Goal: Task Accomplishment & Management: Complete application form

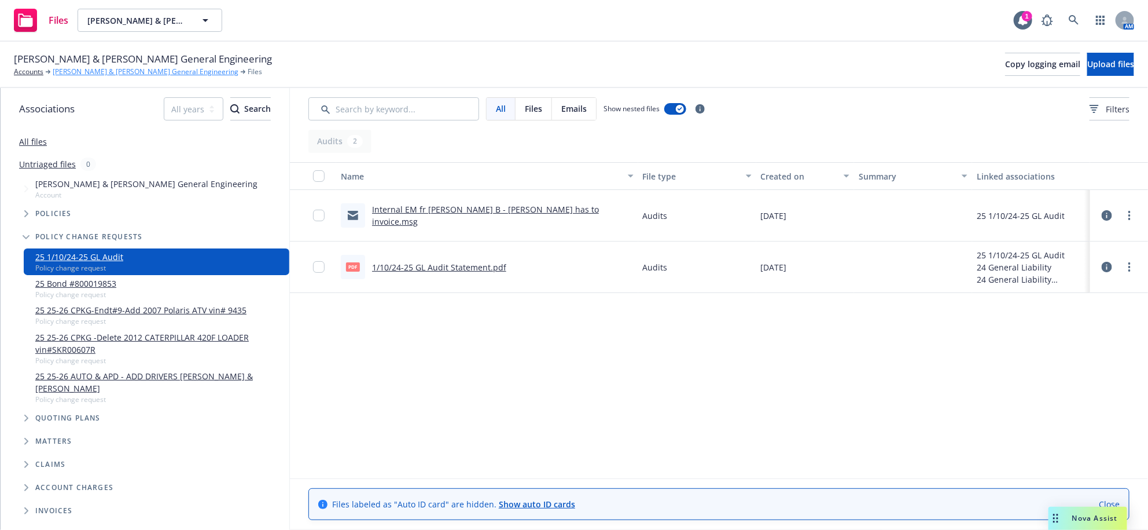
click at [105, 77] on link "[PERSON_NAME] & [PERSON_NAME] General Engineering" at bounding box center [146, 72] width 186 height 10
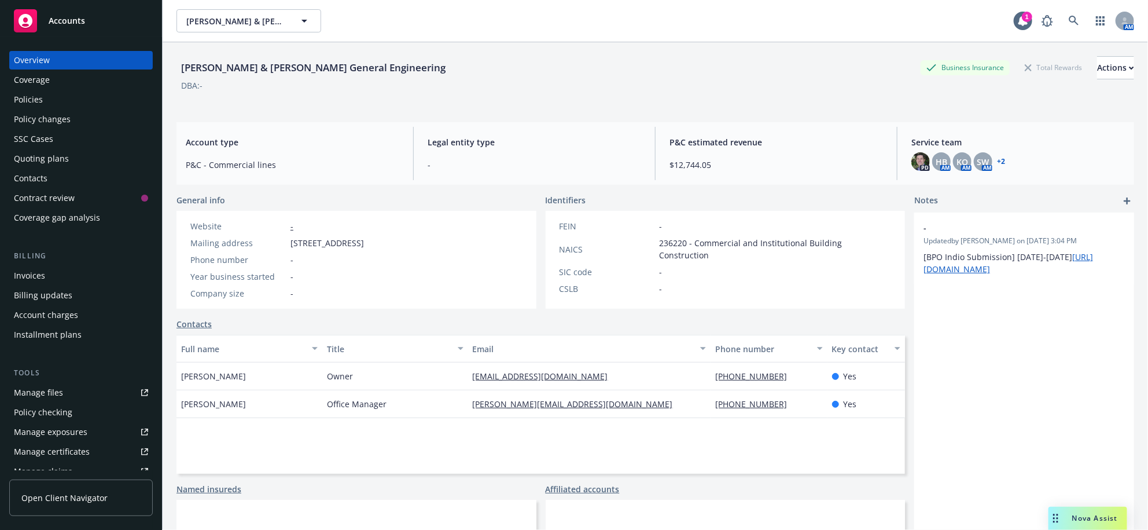
click at [61, 128] on div "Policy changes" at bounding box center [42, 119] width 57 height 19
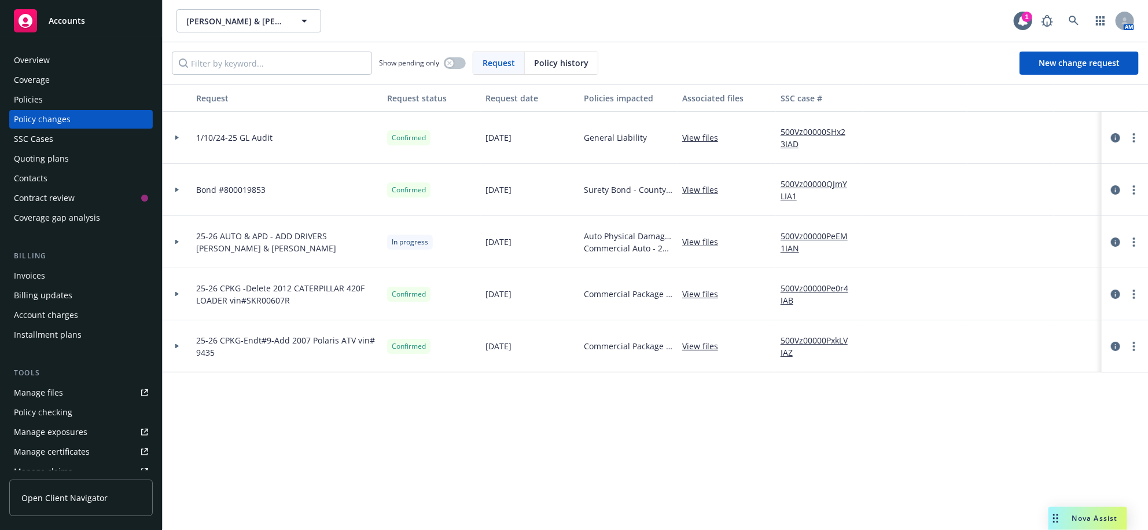
click at [694, 248] on link "View files" at bounding box center [704, 242] width 45 height 12
click at [1053, 68] on span "New change request" at bounding box center [1079, 62] width 81 height 11
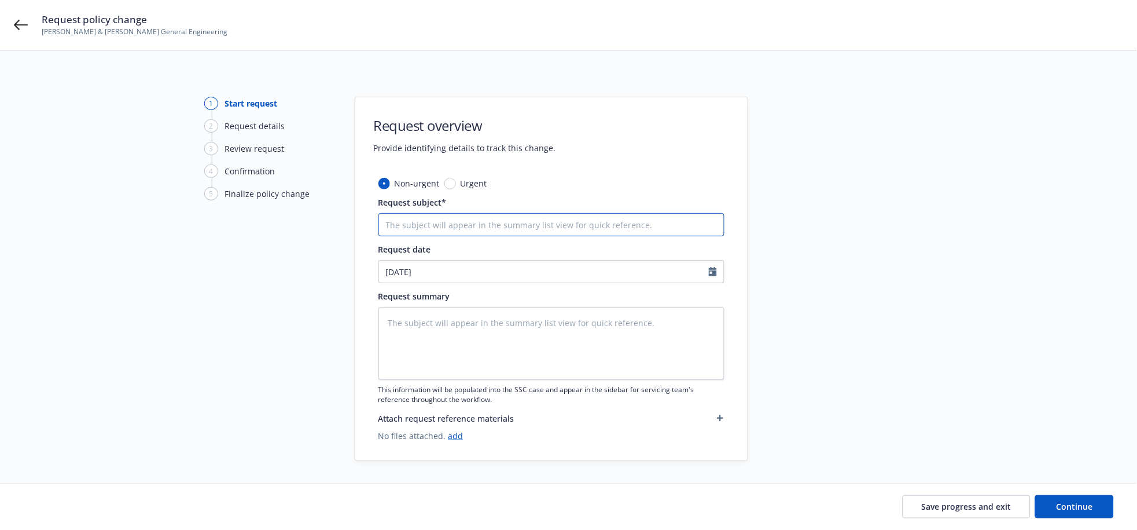
click at [655, 225] on input "Request subject*" at bounding box center [552, 224] width 346 height 23
type textarea "x"
type input "EF"
type textarea "x"
type input "EFf"
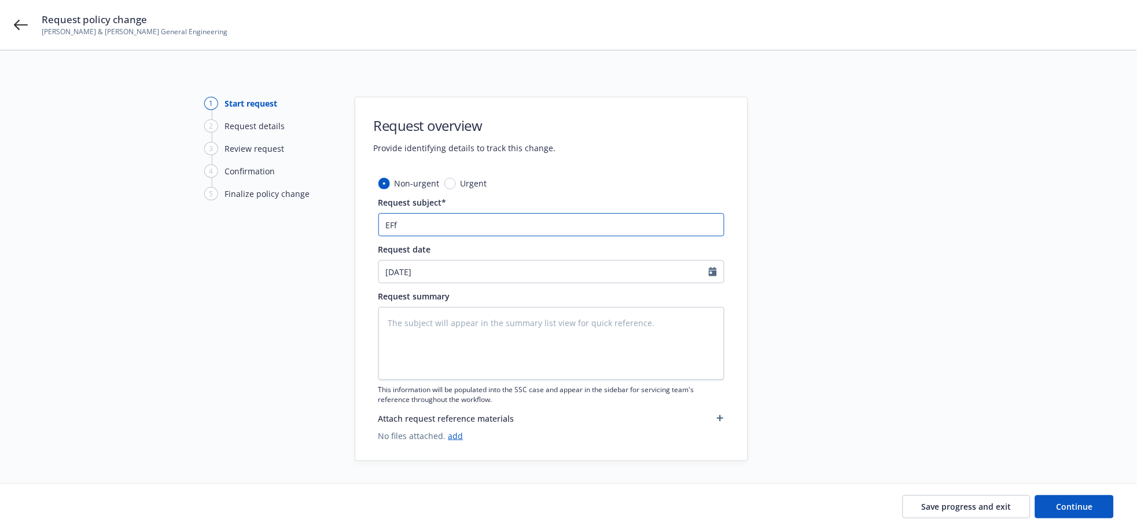
type textarea "x"
type input "EFf"
type textarea "x"
type input "EFf"
type textarea "x"
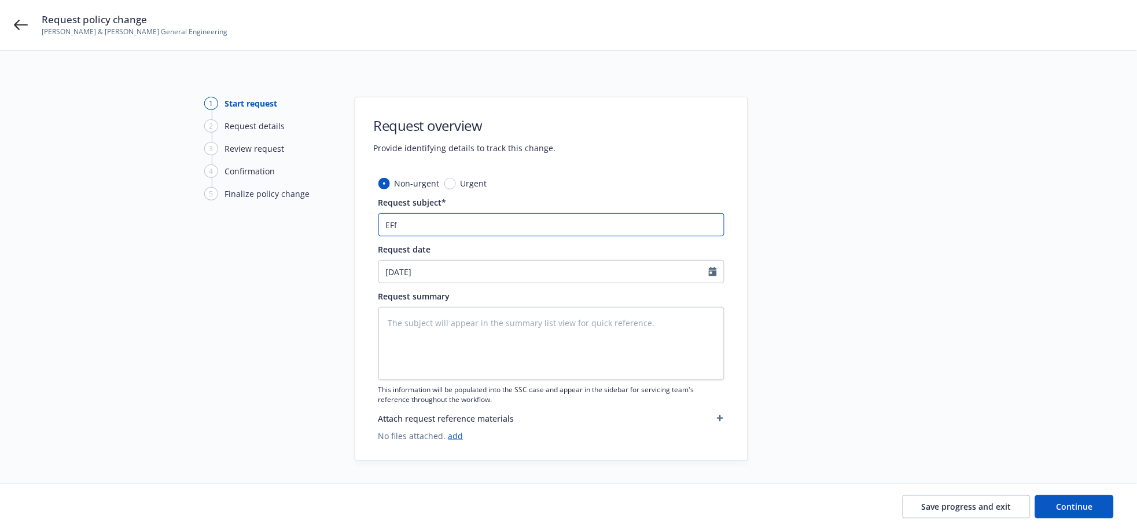
type input "EF"
type textarea "x"
type input "E"
type textarea "x"
type input "Ef"
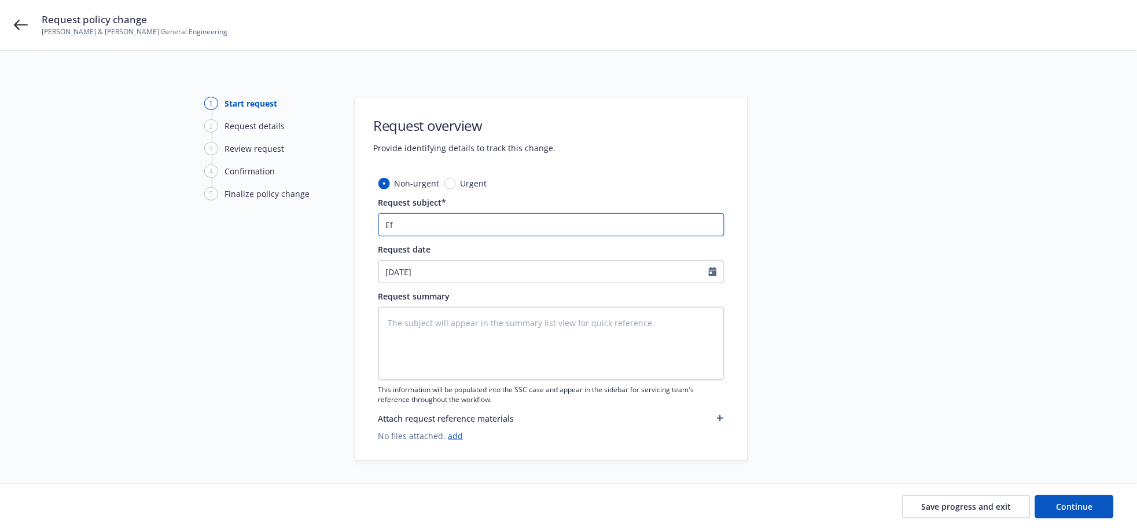
type textarea "x"
type input "Eff"
type textarea "x"
type input "Eff"
click at [563, 226] on input "Eff" at bounding box center [552, 224] width 346 height 23
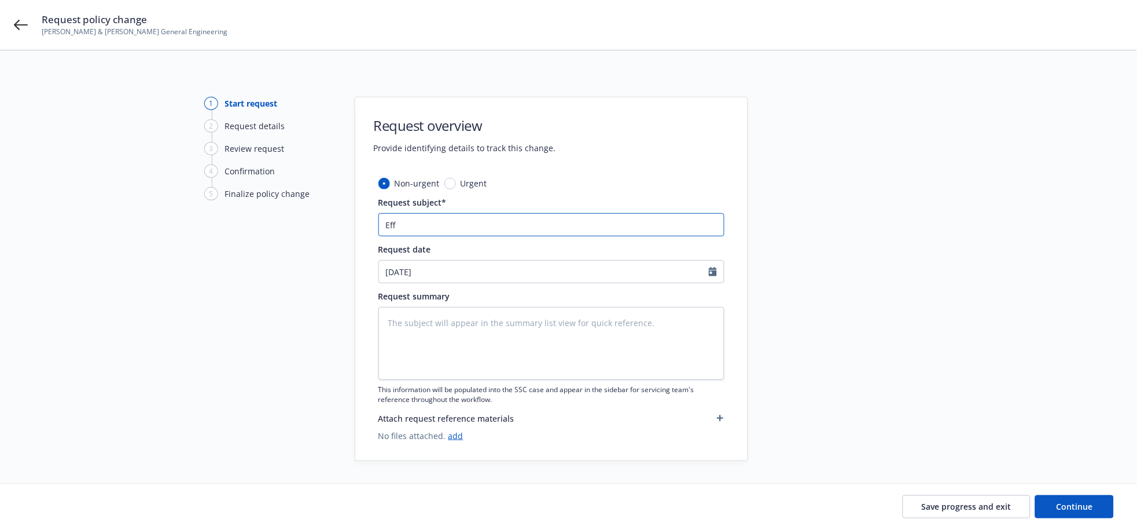
type textarea "x"
type input "Eff 9"
type textarea "x"
type input "Eff 9/"
type textarea "x"
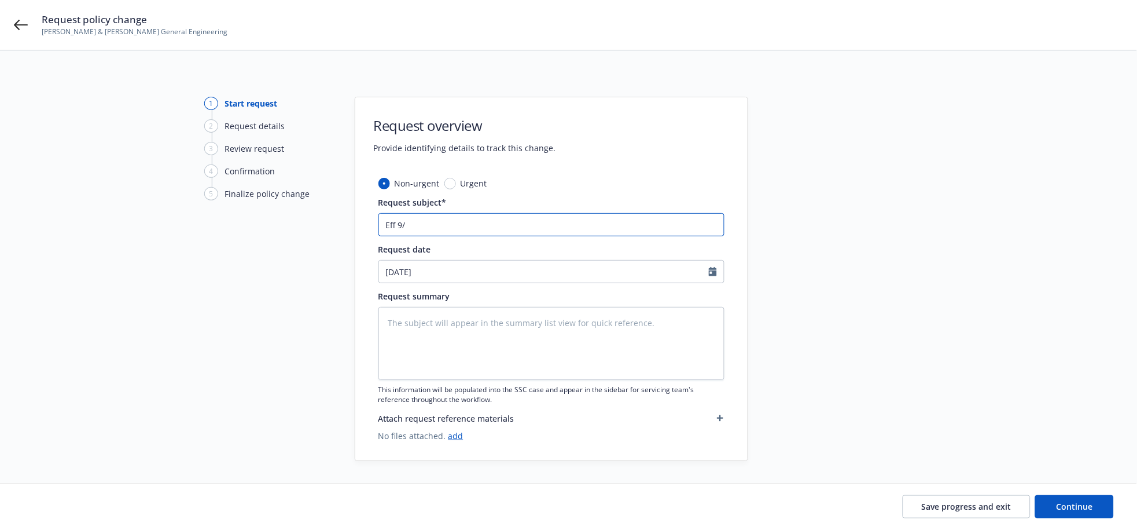
type input "Eff 9/1"
type textarea "x"
type input "Eff 9/15"
type textarea "x"
type input "Eff 9/15/"
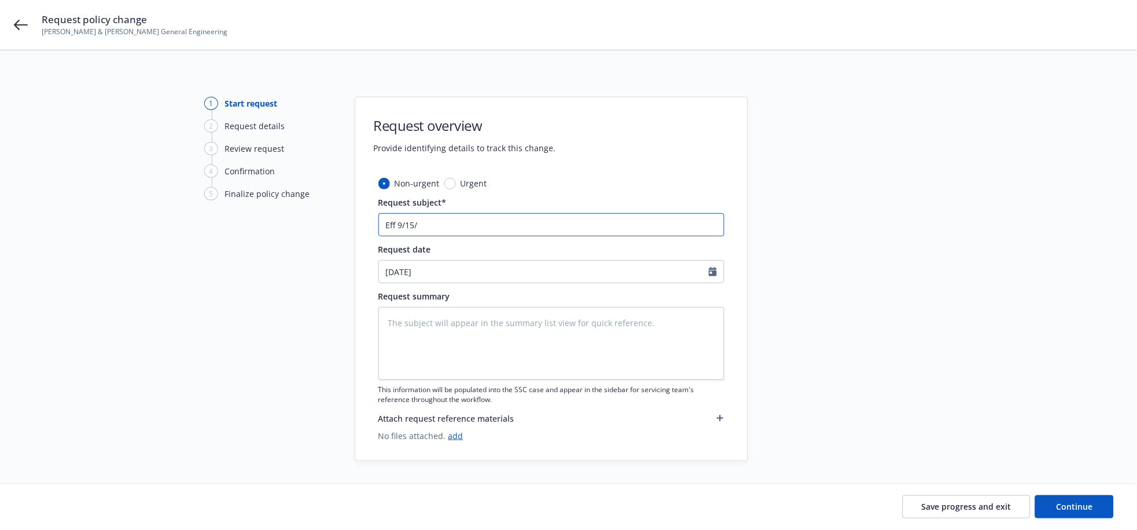
type textarea "x"
type input "Eff 9/15/2"
type textarea "x"
type input "Eff 9/15/202"
type textarea "x"
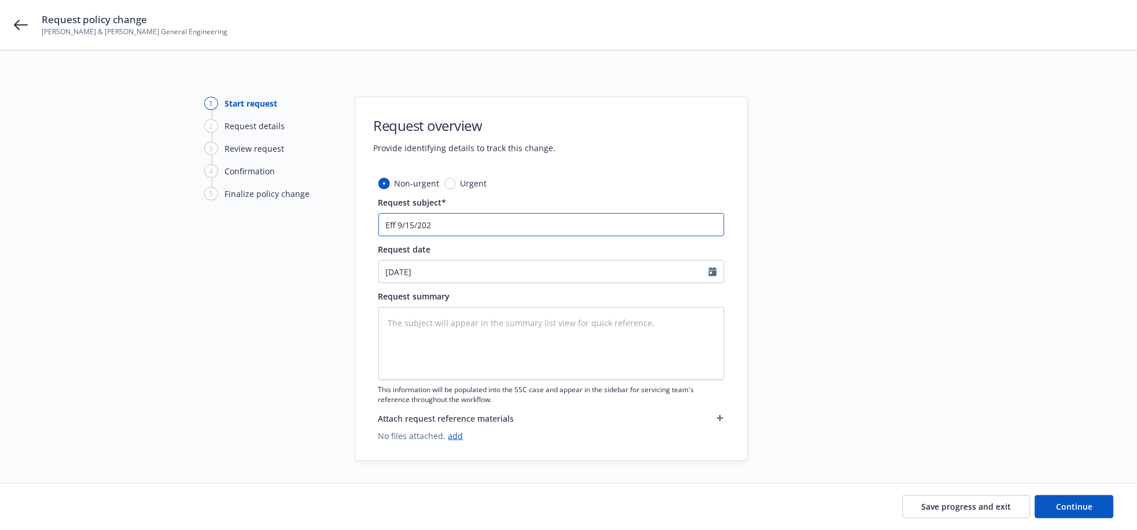
type input "Eff 9/15/20"
type textarea "x"
type input "Eff 9/15/2"
type textarea "x"
type input "Eff 9/15/25"
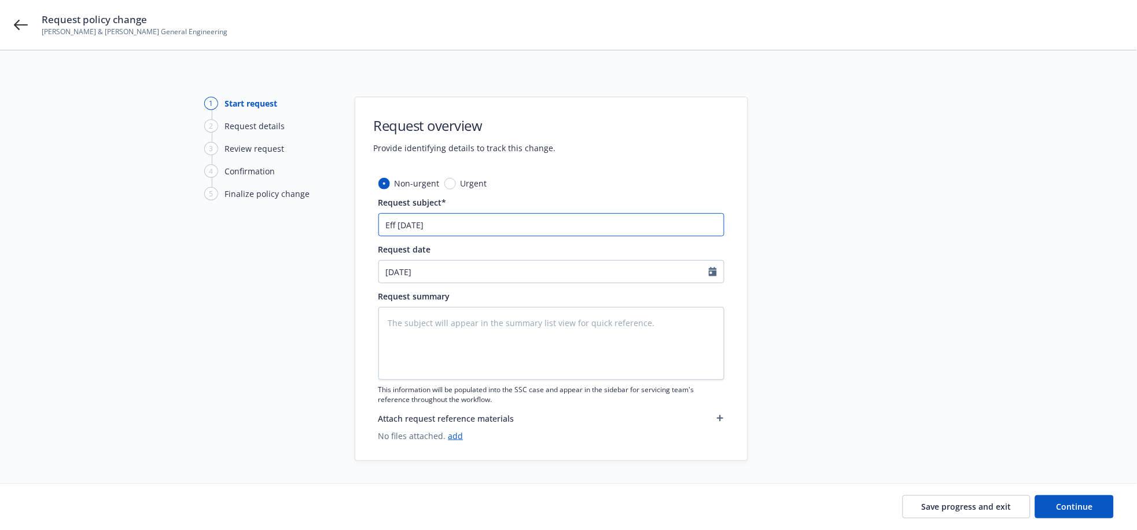
type textarea "x"
type input "Eff 9/15/25"
type textarea "x"
type input "Eff 9/15/25 A"
type textarea "x"
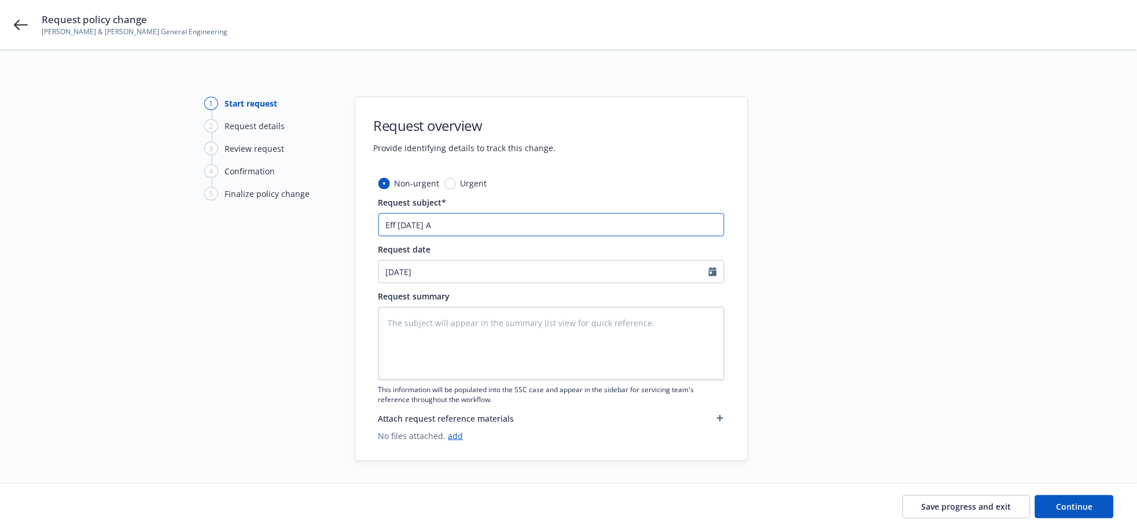
type input "Eff 9/15/25 Ad"
type textarea "x"
type input "Eff 9/15/25 Add"
type textarea "x"
type input "Eff 9/15/25 Add"
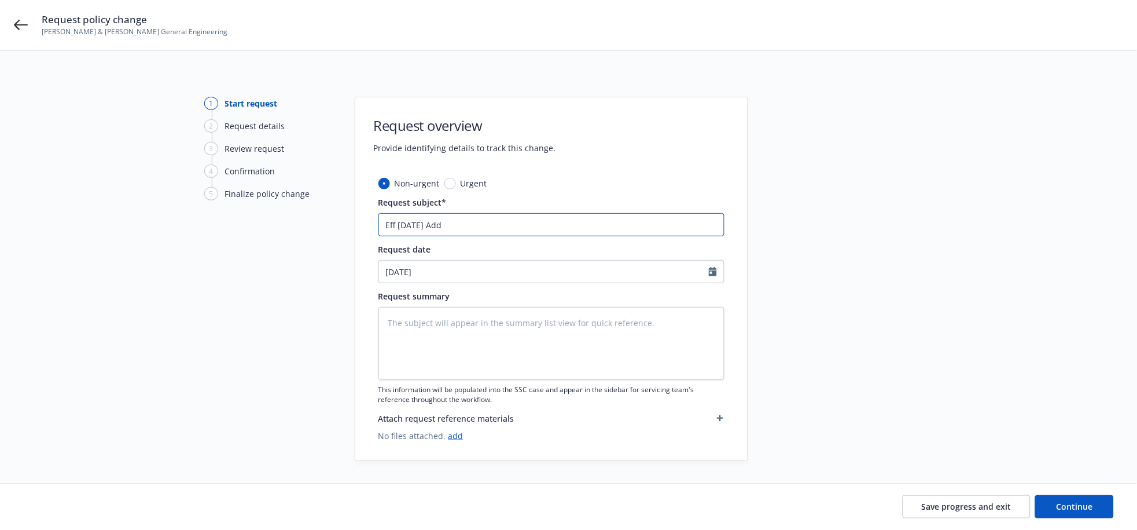
type textarea "x"
type input "Eff 9/15/25 Add"
type textarea "x"
type input "Eff 9/15/25 Ad"
type textarea "x"
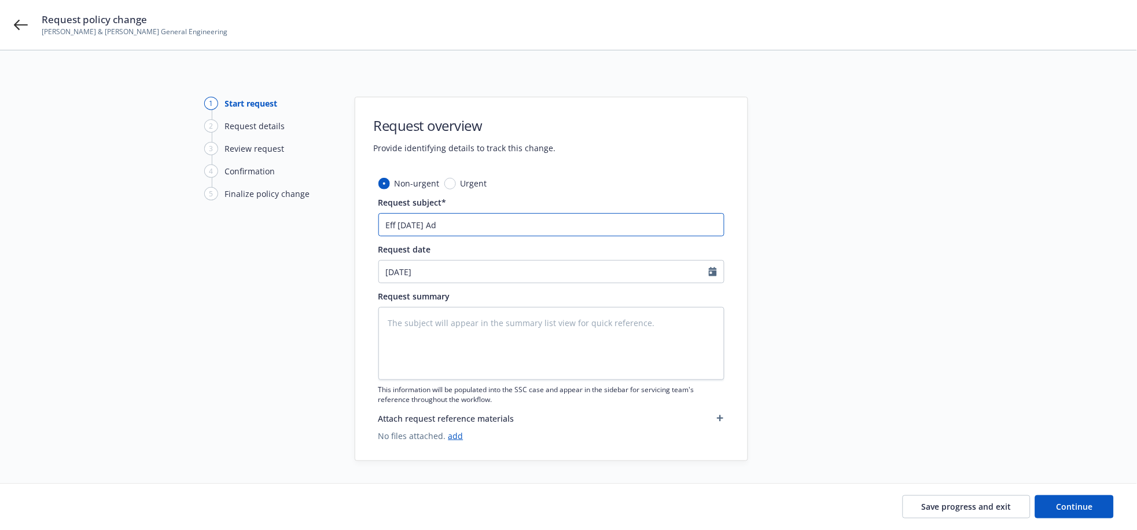
type input "Eff 9/15/25 A"
type textarea "x"
type input "Eff 9/15/25 AU"
type textarea "x"
type input "Eff 9/15/25 AUT"
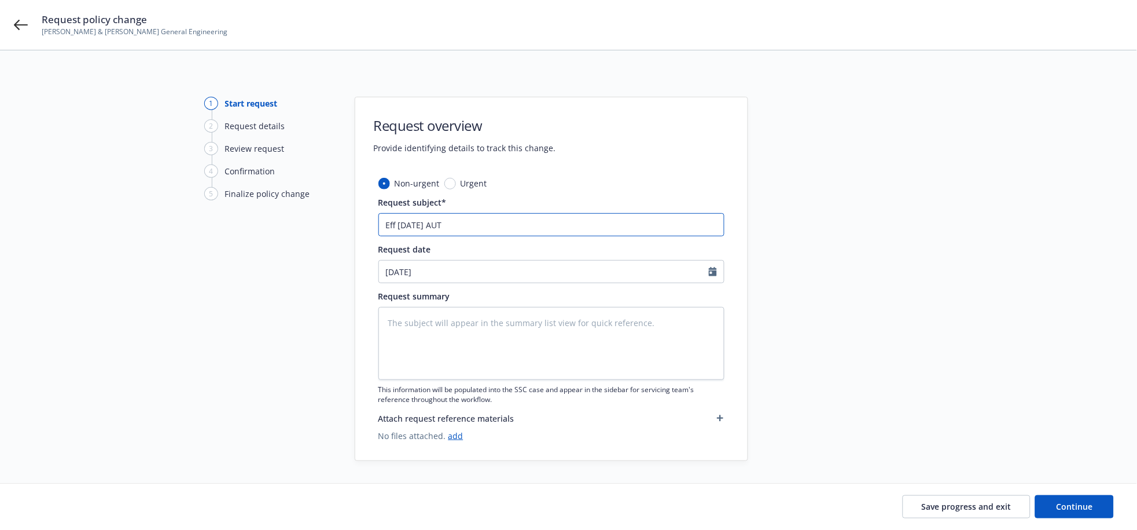
type textarea "x"
type input "Eff 9/15/25 AUTO"
type textarea "x"
type input "Eff 9/15/25 AUTO"
type textarea "x"
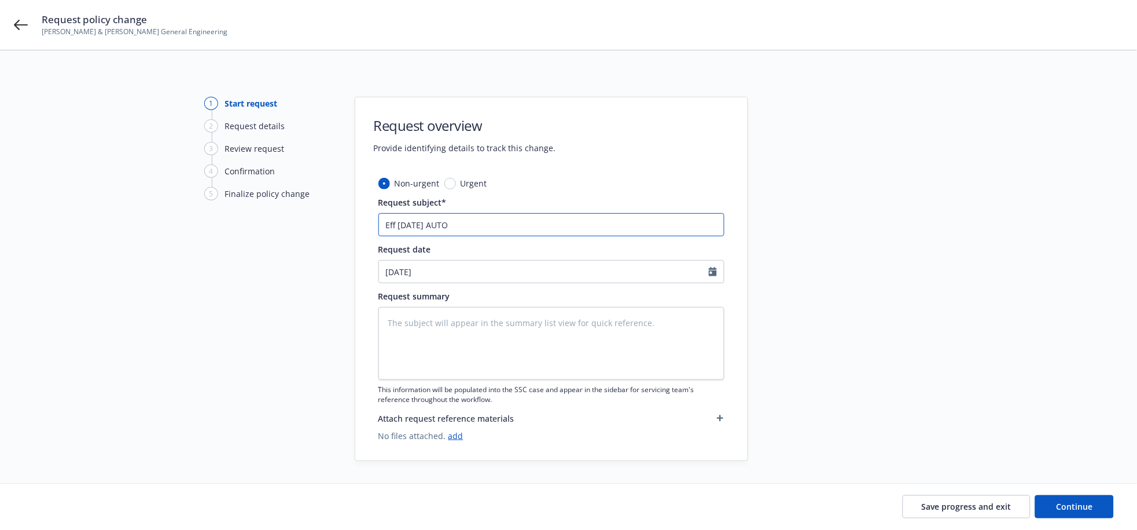
type input "Eff 9/15/25 AUTO &"
type textarea "x"
type input "Eff 9/15/25 AUTO &"
type textarea "x"
type input "Eff 9/15/25 AUTO & A"
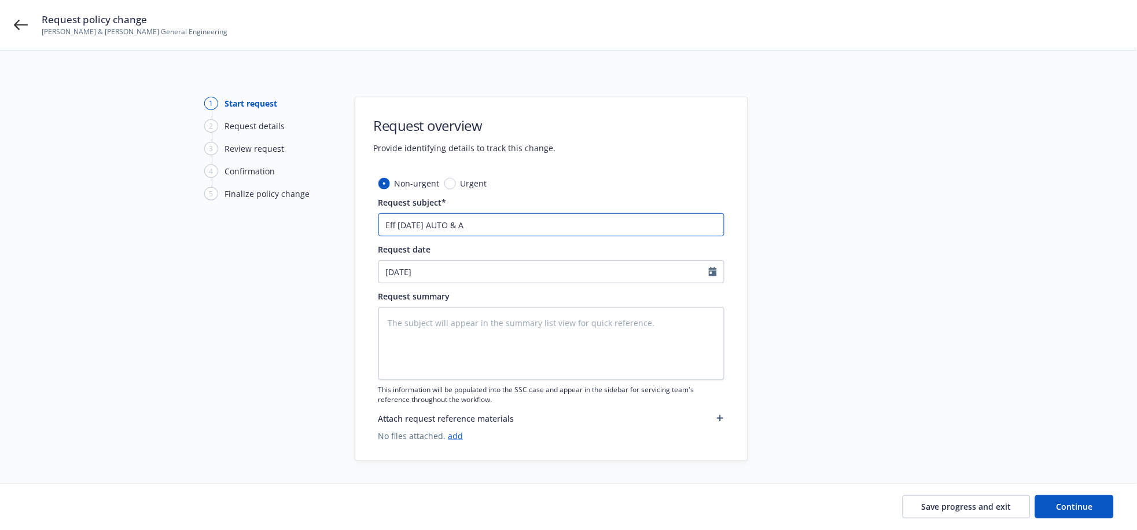
type textarea "x"
type input "Eff 9/15/25 AUTO & AP"
type textarea "x"
type input "Eff 9/15/25 AUTO & APD"
type textarea "x"
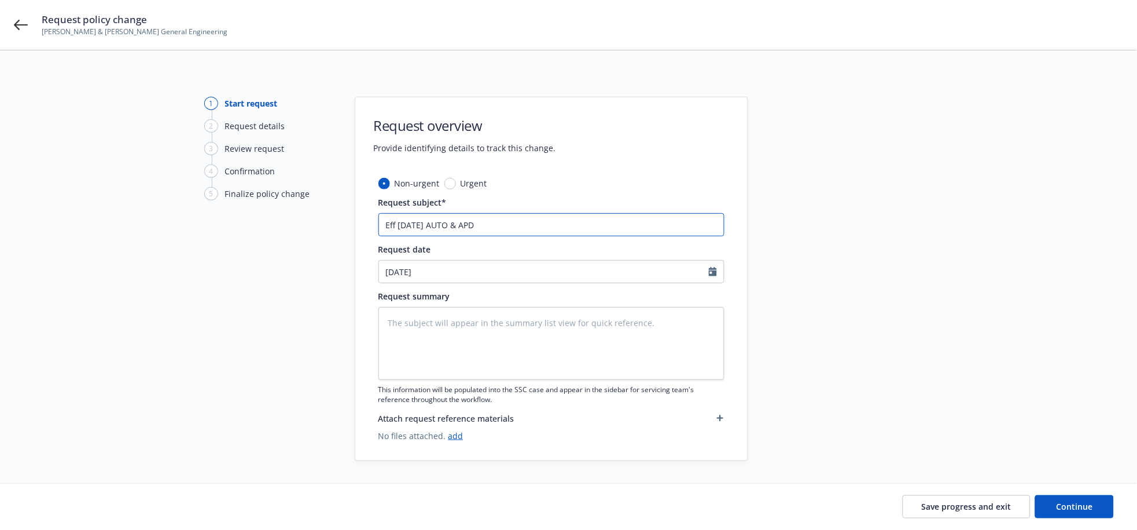
type input "Eff 9/15/25 AUTO & APD"
type textarea "x"
type input "Eff 9/15/25 AUTO & APD"
type textarea "x"
type input "Eff 9/15/25 AUTO & APD"
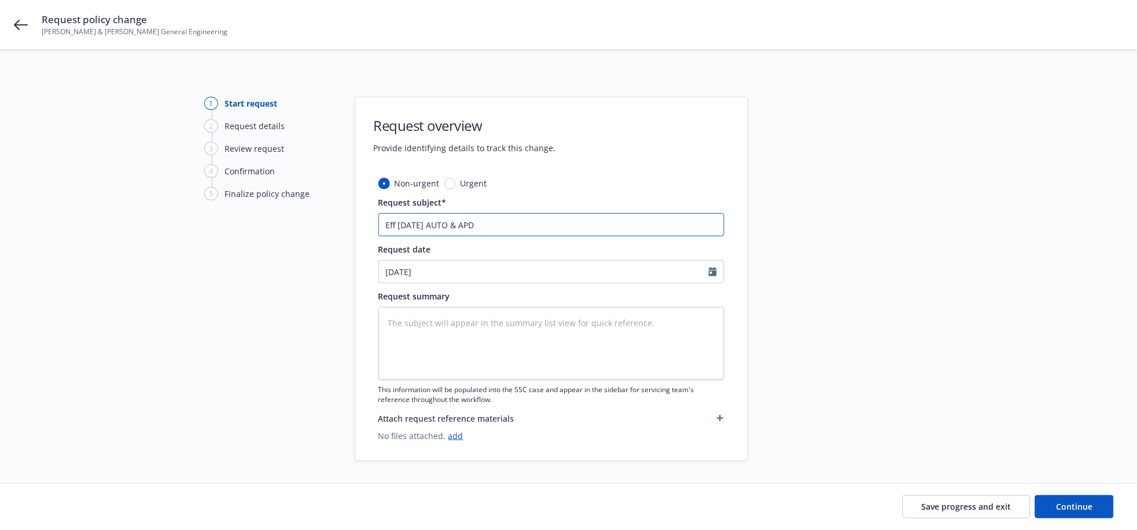
type textarea "x"
type input "Eff 9/15/25 AUTO & APD -"
type textarea "x"
type input "Eff 9/15/25 AUTO & APD -"
type textarea "x"
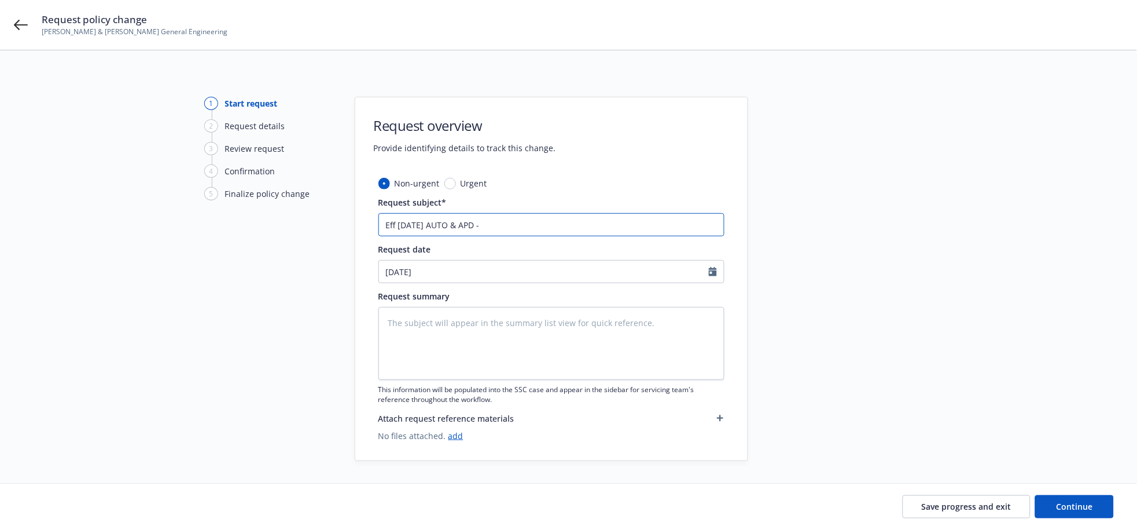
type input "Eff 9/15/25 AUTO & APD - A"
type textarea "x"
type input "Eff 9/15/25 AUTO & APD - Ad"
type textarea "x"
type input "Eff 9/15/25 AUTO & APD - Add"
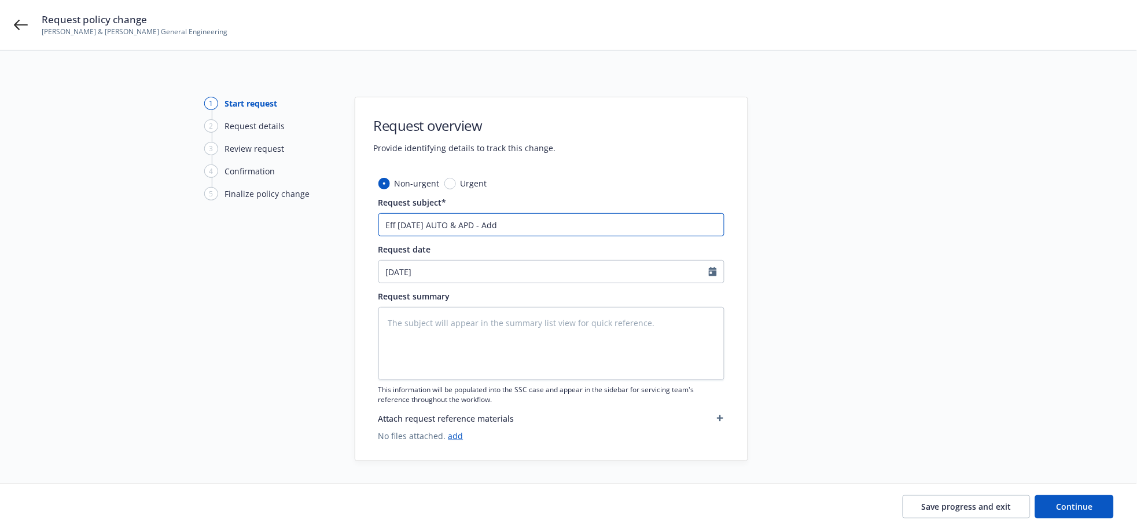
type textarea "x"
type input "Eff 9/15/25 AUTO & APD - Add 2"
type textarea "x"
type input "Eff 9/15/25 AUTO & APD - Add 20"
type textarea "x"
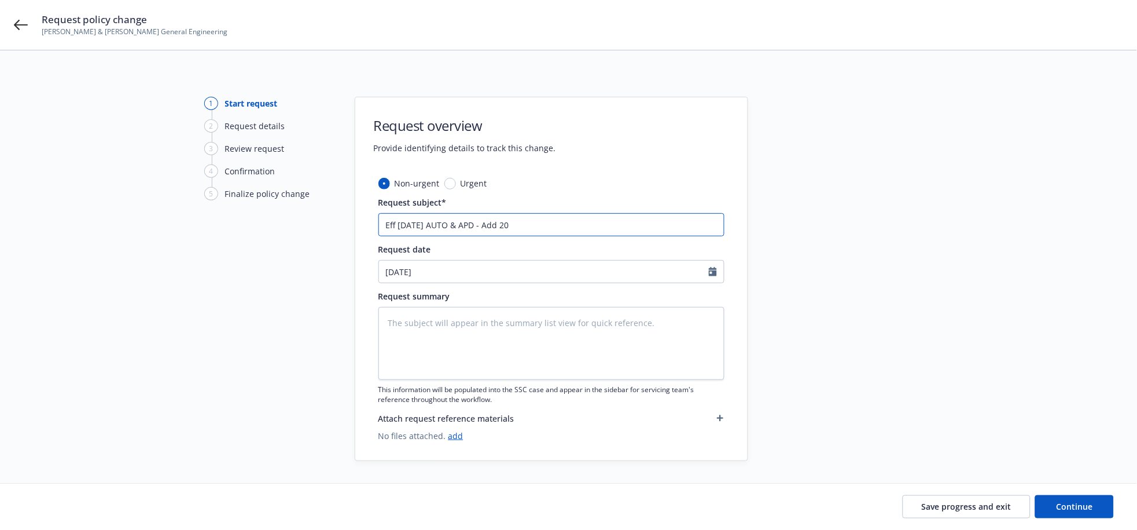
type input "Eff 9/15/25 AUTO & APD - Add 200"
type textarea "x"
type input "Eff 9/15/25 AUTO & APD - Add 2001"
type textarea "x"
type input "Eff 9/15/25 AUTO & APD - Add 2001"
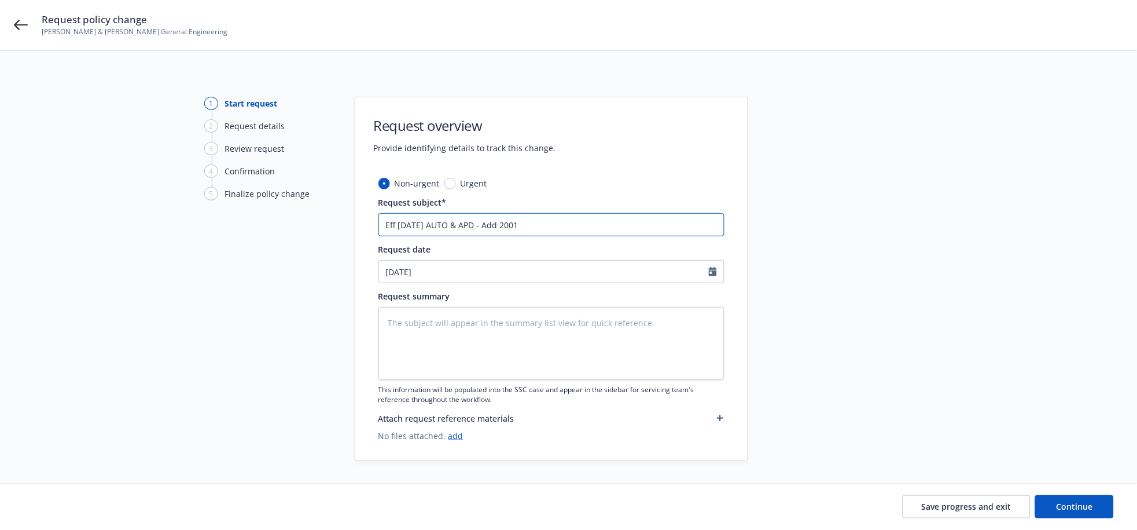
type textarea "x"
type input "Eff 9/15/25 AUTO & APD - Add 2001 P"
type textarea "x"
type input "Eff 9/15/25 AUTO & APD - Add 2001 Pe"
type textarea "x"
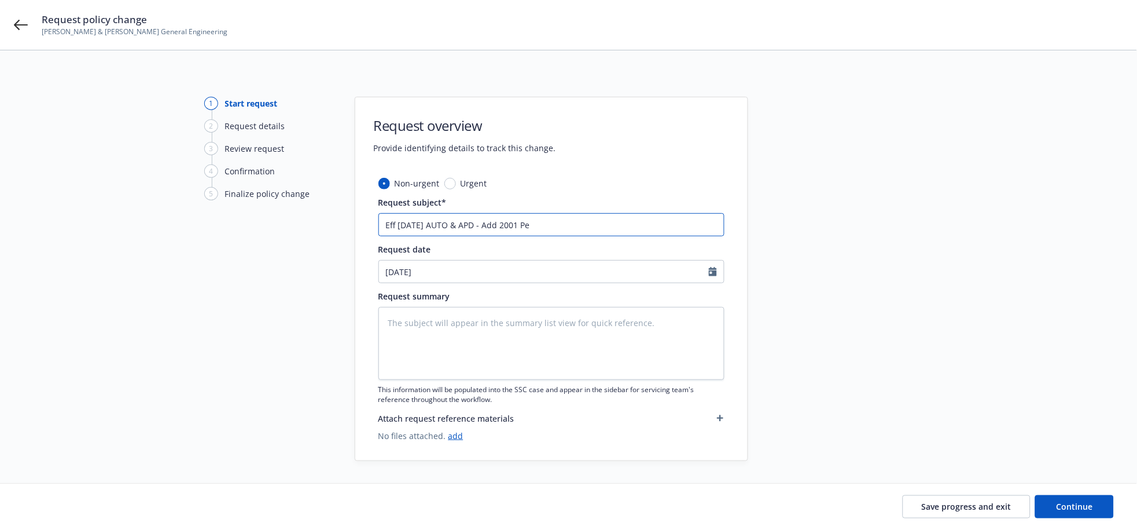
type input "Eff 9/15/25 AUTO & APD - Add 2001 Pet"
type textarea "x"
type input "Eff 9/15/25 AUTO & APD - Add 2001 Pete"
type textarea "x"
type input "Eff 9/15/25 AUTO & APD - Add 2001 Peter"
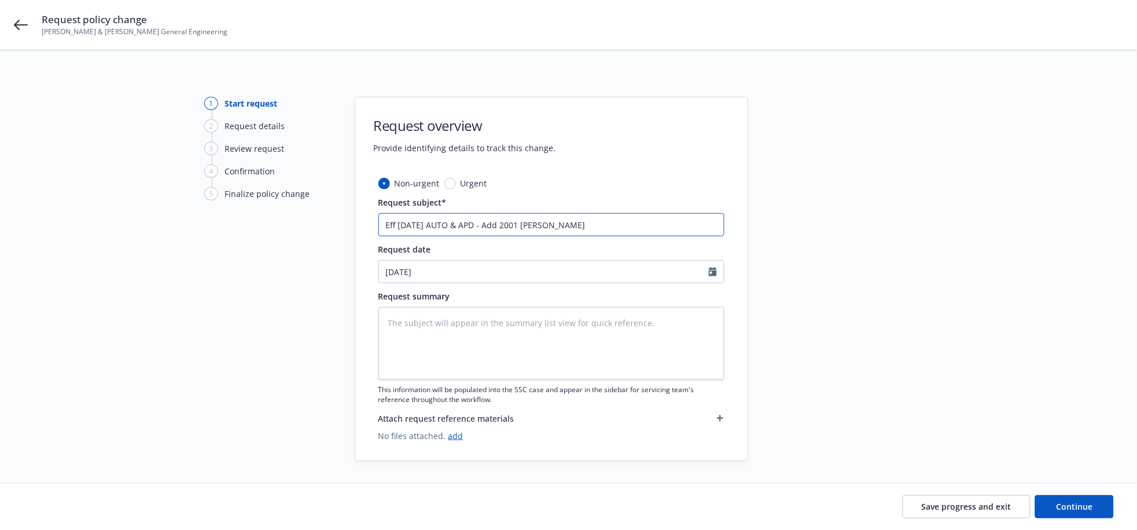
type textarea "x"
type input "Eff 9/15/25 AUTO & APD - Add 2001 Peterb"
type textarea "x"
type input "Eff 9/15/25 AUTO & APD - Add 2001 Peterbi"
type textarea "x"
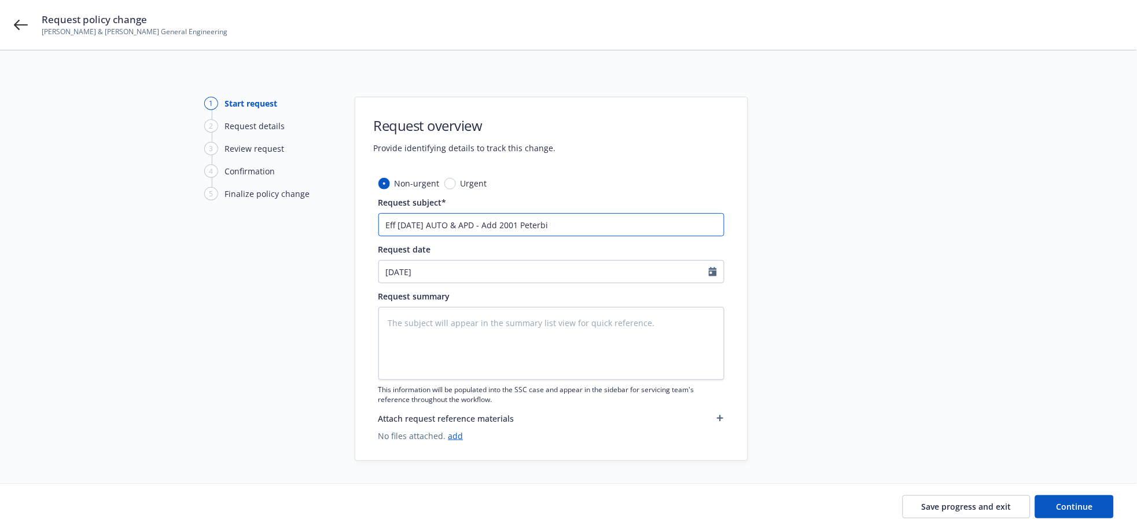
type input "Eff 9/15/25 AUTO & APD - Add 2001 Peterbil"
type textarea "x"
type input "Eff 9/15/25 AUTO & APD - Add 2001 Peterbilt"
type textarea "x"
type input "Eff 9/15/25 AUTO & APD - Add 2001 Peterbilt"
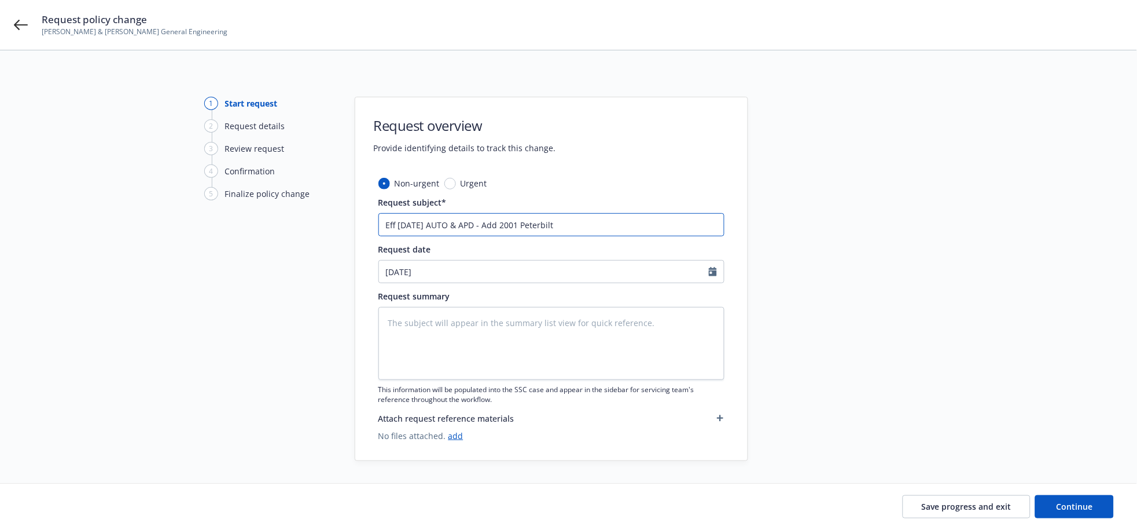
type textarea "x"
type input "Eff 9/15/25 AUTO & APD - Add 2001 Peterbilt T"
type textarea "x"
type input "Eff 9/15/25 AUTO & APD - Add 2001 Peterbilt Tr"
type textarea "x"
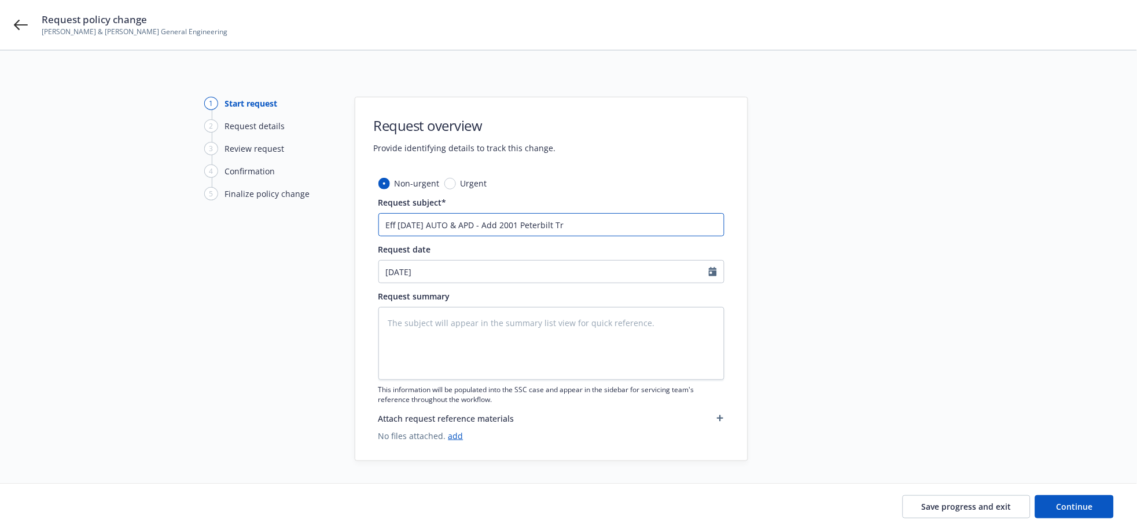
type input "Eff 9/15/25 AUTO & APD - Add 2001 Peterbilt Tru"
type textarea "x"
type input "Eff 9/15/25 AUTO & APD - Add 2001 Peterbilt Truc"
type textarea "x"
type input "Eff 9/15/25 AUTO & APD - Add 2001 Peterbilt Truck"
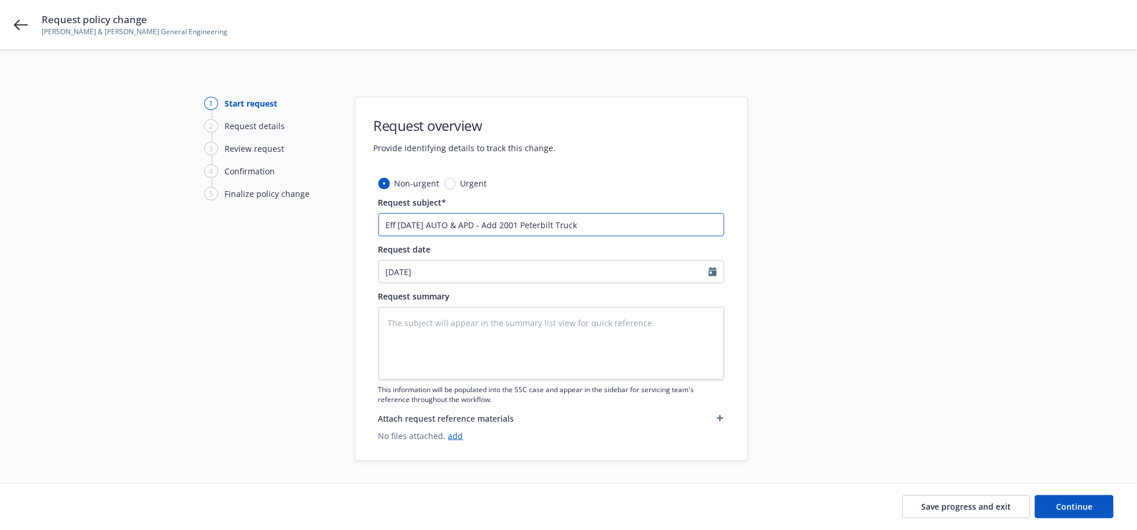
type textarea "x"
type input "Eff 9/15/25 AUTO & APD - Add 2001 Peterbilt Truck"
type textarea "x"
type input "Eff 9/15/25 AUTO & APD - Add 2001 Peterbilt Truck #"
type textarea "x"
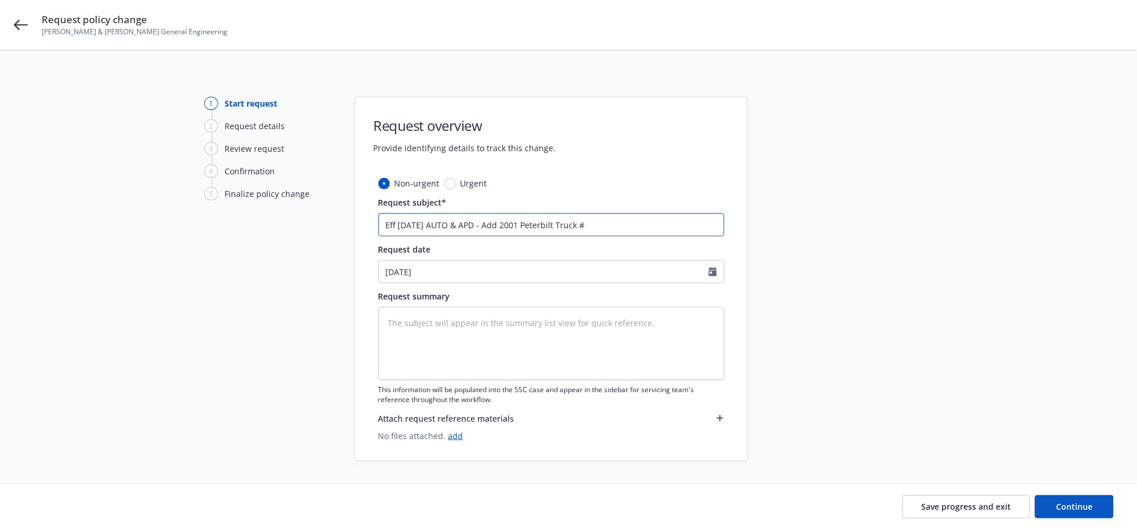
type input "Eff 9/15/25 AUTO & APD - Add 2001 Peterbilt Truck #6"
type textarea "x"
type input "Eff 9/15/25 AUTO & APD - Add 2001 Peterbilt Truck #68"
type textarea "x"
type input "Eff 9/15/25 AUTO & APD - Add 2001 Peterbilt Truck #687"
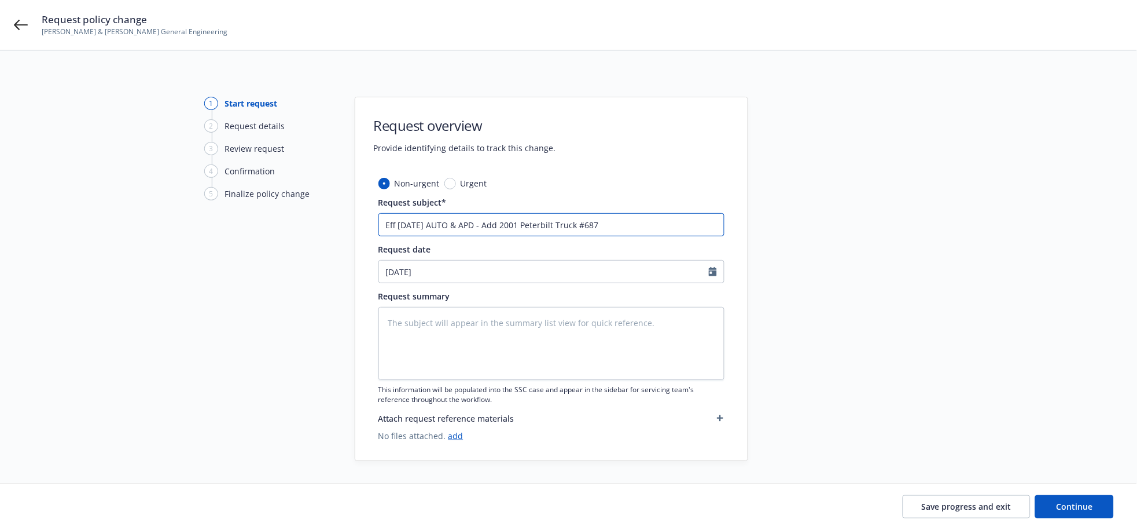
type textarea "x"
type input "Eff 9/15/25 AUTO & APD - Add 2001 Peterbilt Truck #6873"
type textarea "x"
type input "Eff 9/15/25 AUTO & APD - Add 2001 Peterbilt Truck #68739"
click at [523, 352] on textarea at bounding box center [552, 343] width 346 height 73
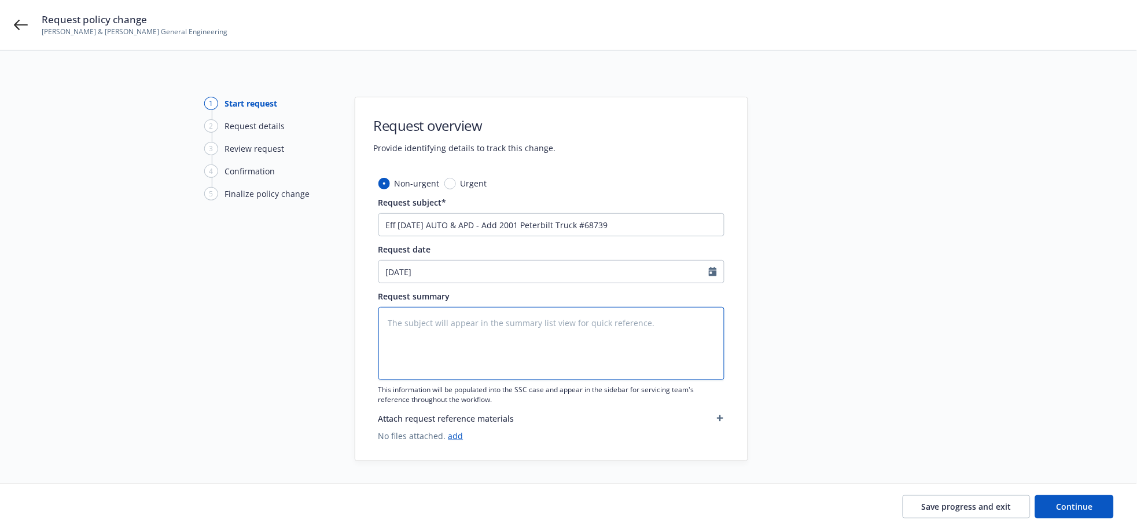
paste textarea "Eff 9/15/25 AUTO & APD - Add 2001 Peterbilt Truck #68739"
type textarea "x"
type textarea "Eff 9/15/25 AUTO & APD - Add 2001 Peterbilt Truck #68739"
click at [1050, 508] on button "Continue" at bounding box center [1074, 506] width 79 height 23
type textarea "x"
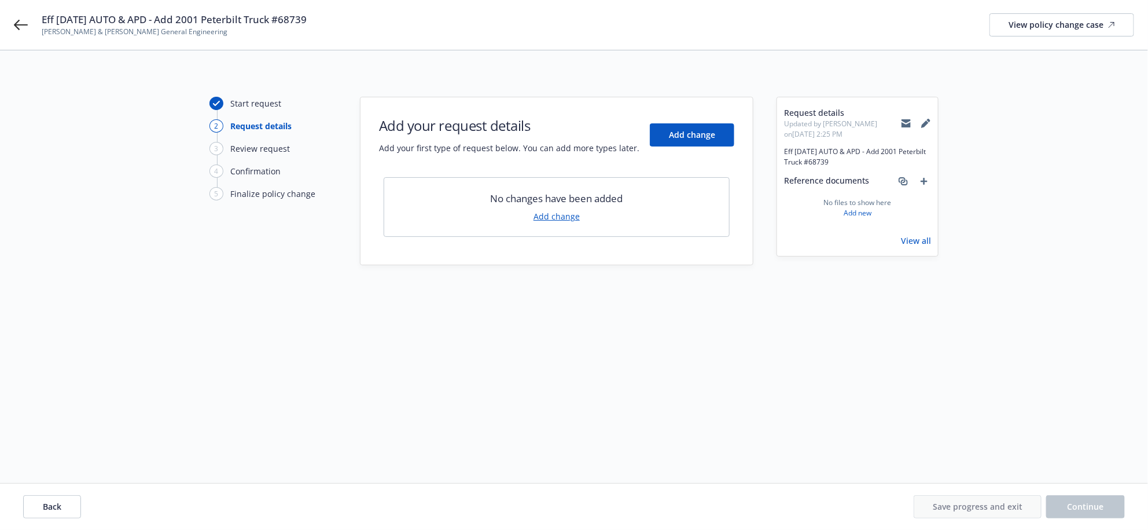
click at [556, 214] on link "Add change" at bounding box center [557, 216] width 46 height 12
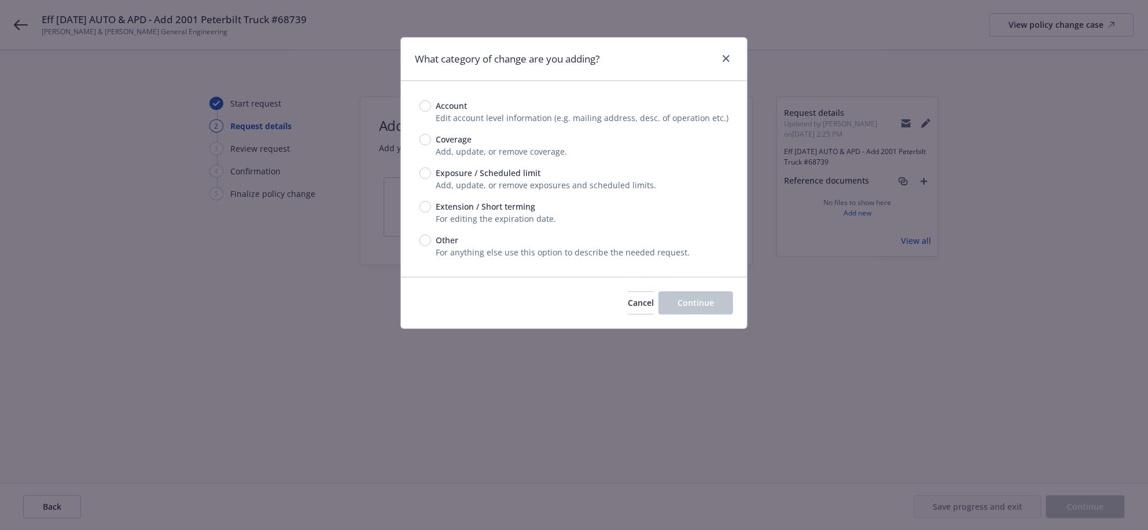
click at [503, 179] on span "Exposure / Scheduled limit" at bounding box center [488, 173] width 105 height 12
click at [431, 179] on input "Exposure / Scheduled limit" at bounding box center [426, 173] width 12 height 12
radio input "true"
click at [697, 308] on span "Continue" at bounding box center [696, 302] width 36 height 11
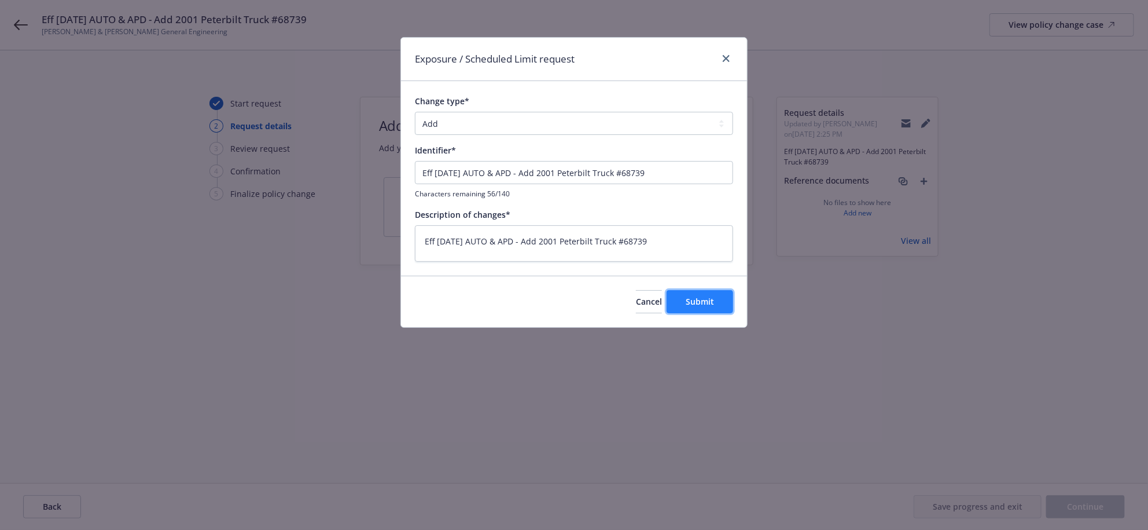
click at [689, 313] on button "Submit" at bounding box center [700, 301] width 67 height 23
type textarea "x"
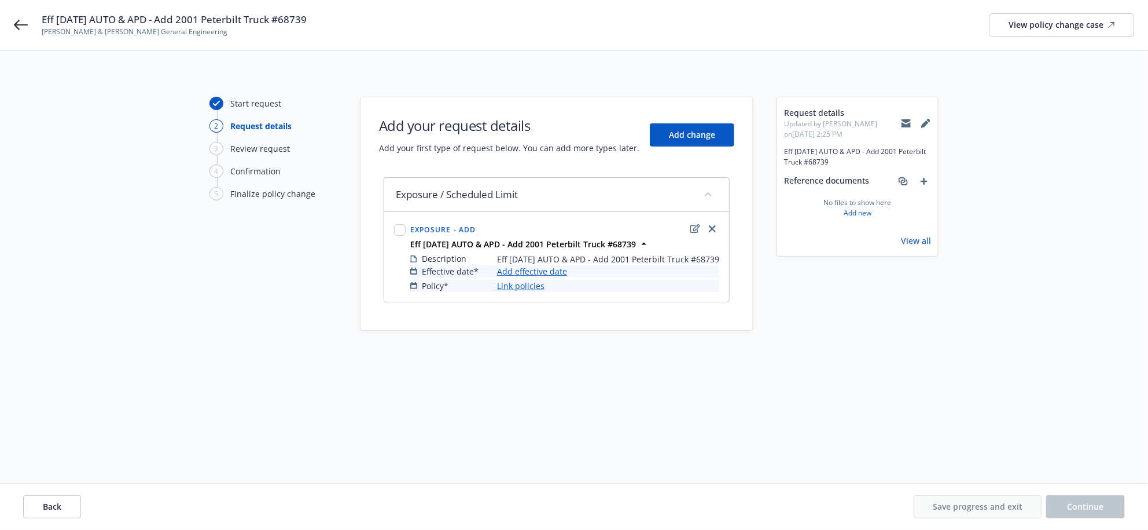
click at [545, 277] on link "Add effective date" at bounding box center [532, 271] width 70 height 12
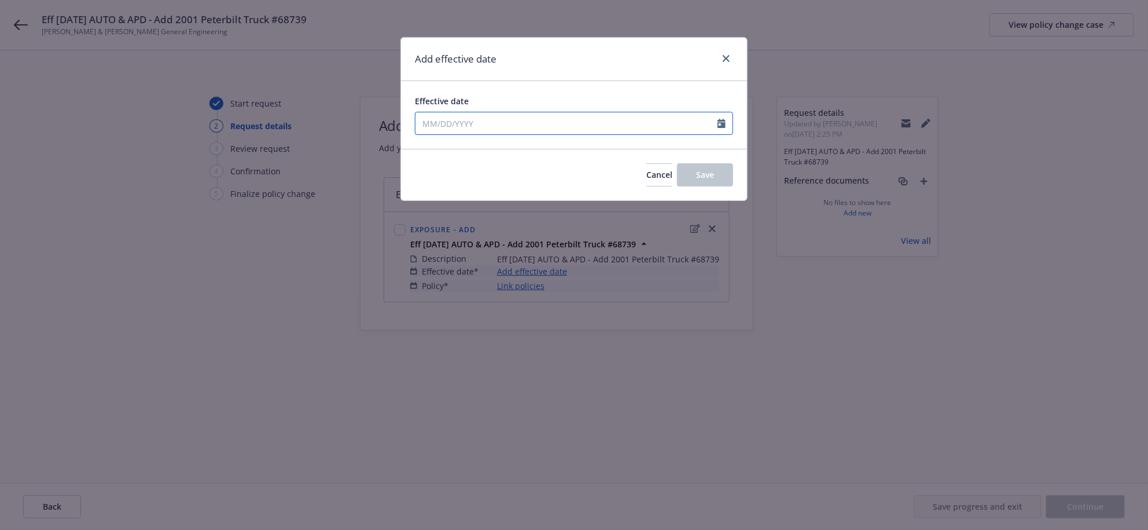
click at [524, 134] on input "Effective date" at bounding box center [567, 123] width 302 height 22
select select "9"
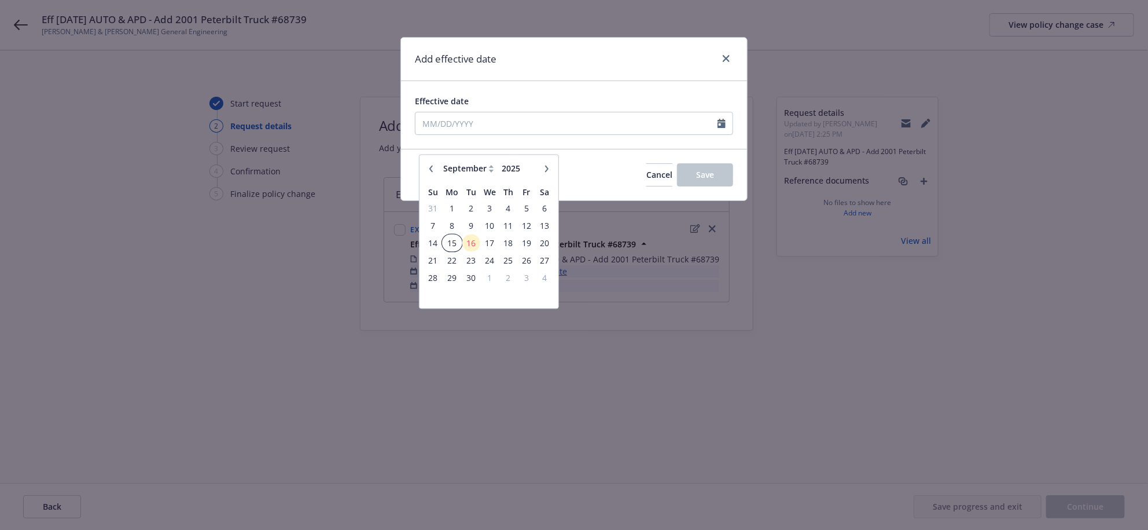
click at [450, 251] on td "15" at bounding box center [452, 242] width 20 height 17
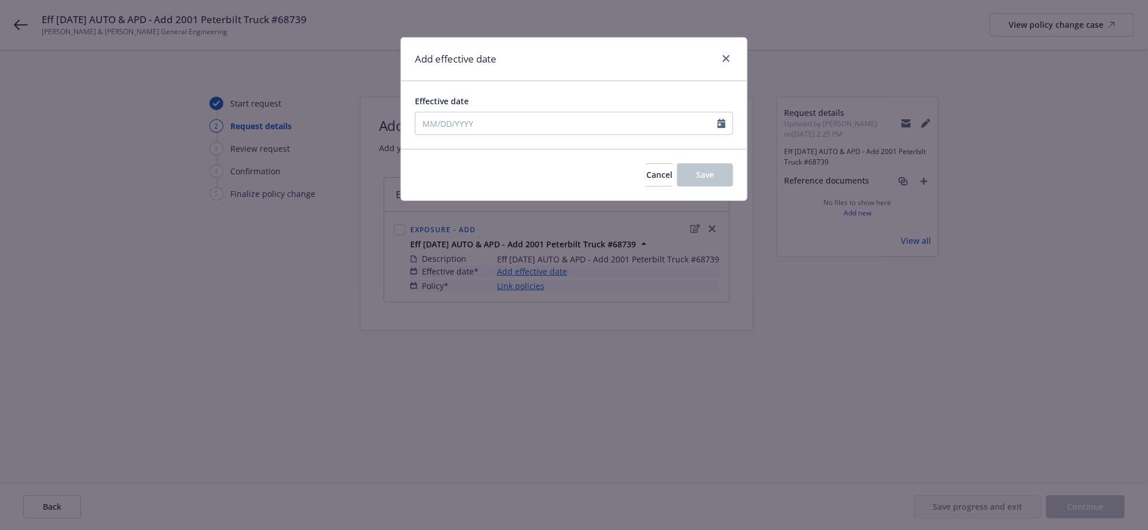
type input "09/15/2025"
click at [694, 186] on button "Save" at bounding box center [705, 174] width 56 height 23
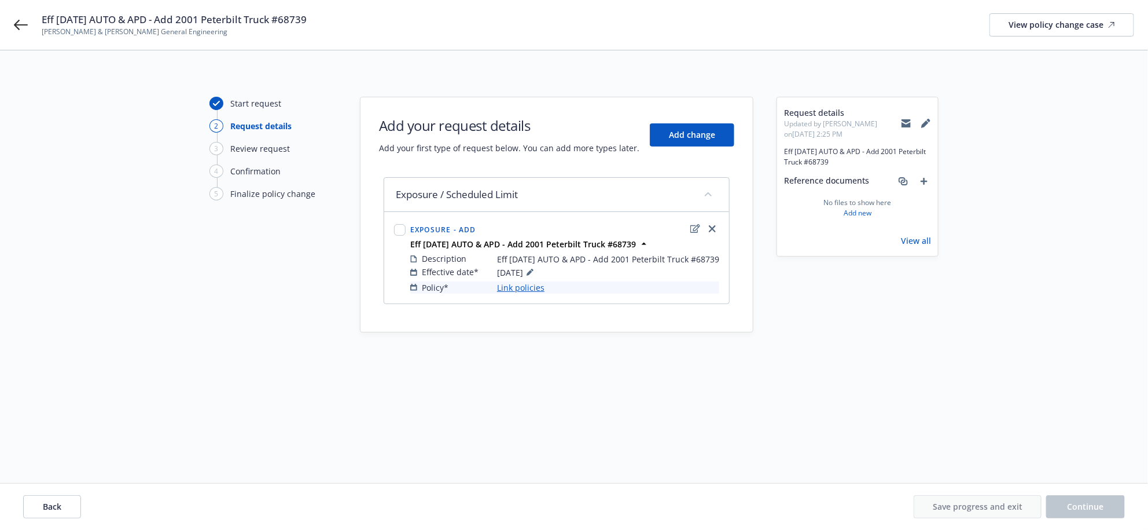
click at [531, 293] on link "Link policies" at bounding box center [520, 287] width 47 height 12
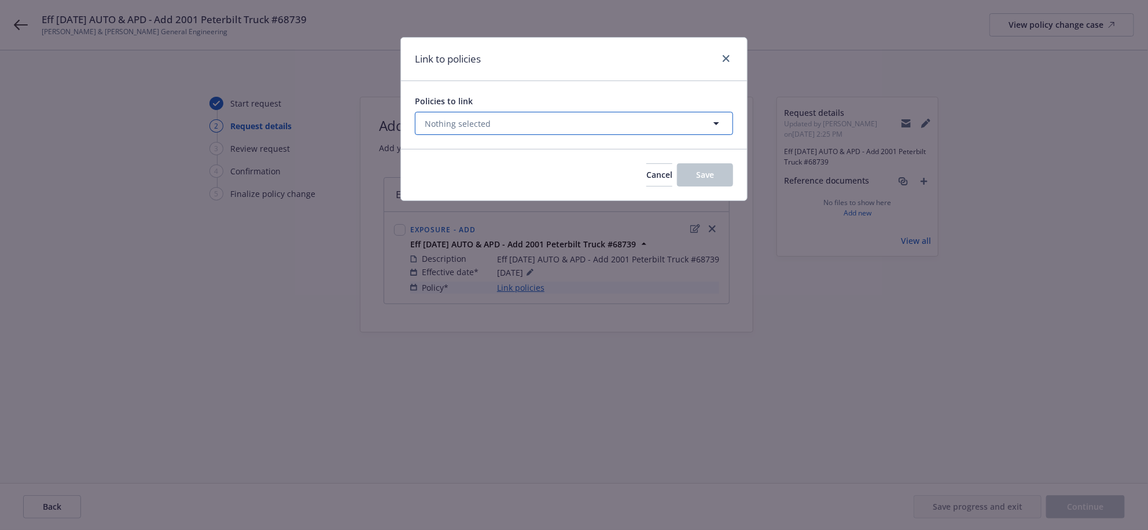
click at [545, 135] on button "Nothing selected" at bounding box center [574, 123] width 318 height 23
select select "ACTIVE"
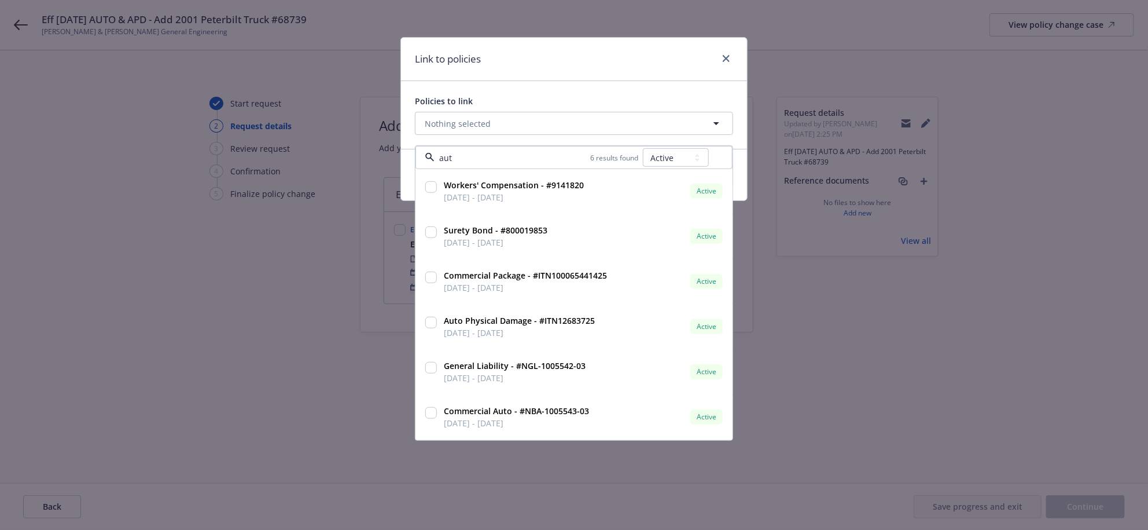
type input "auto"
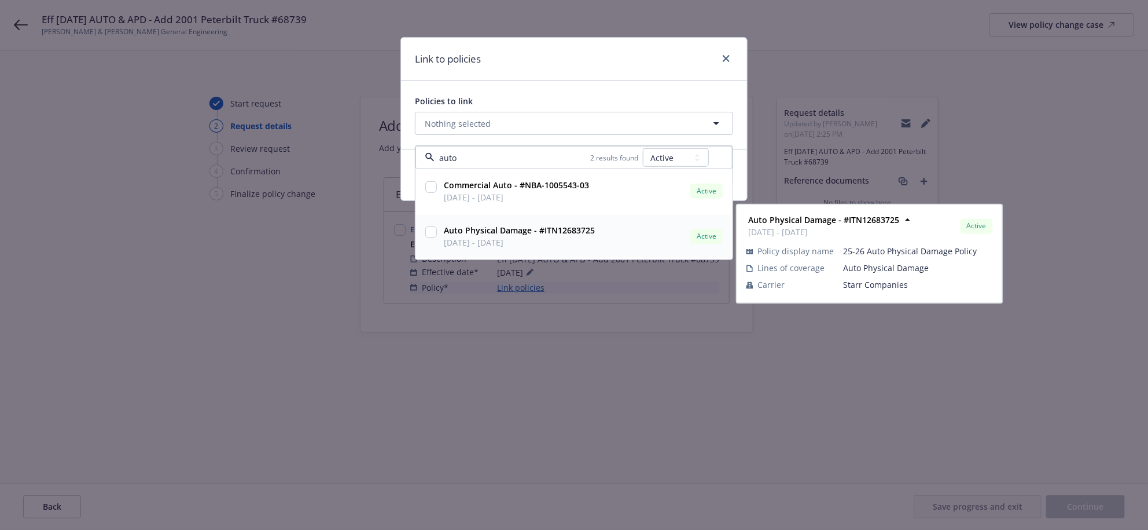
click at [478, 248] on span "01/10/2025 - 01/10/2026" at bounding box center [519, 242] width 151 height 12
checkbox input "true"
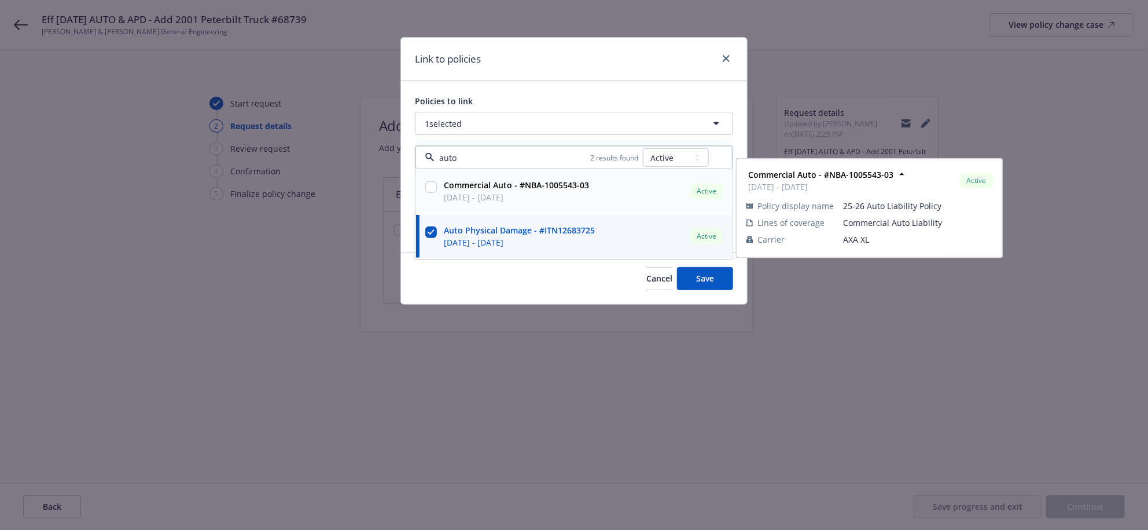
click at [481, 190] on strong "Commercial Auto - #NBA-1005543-03" at bounding box center [516, 184] width 145 height 11
checkbox input "true"
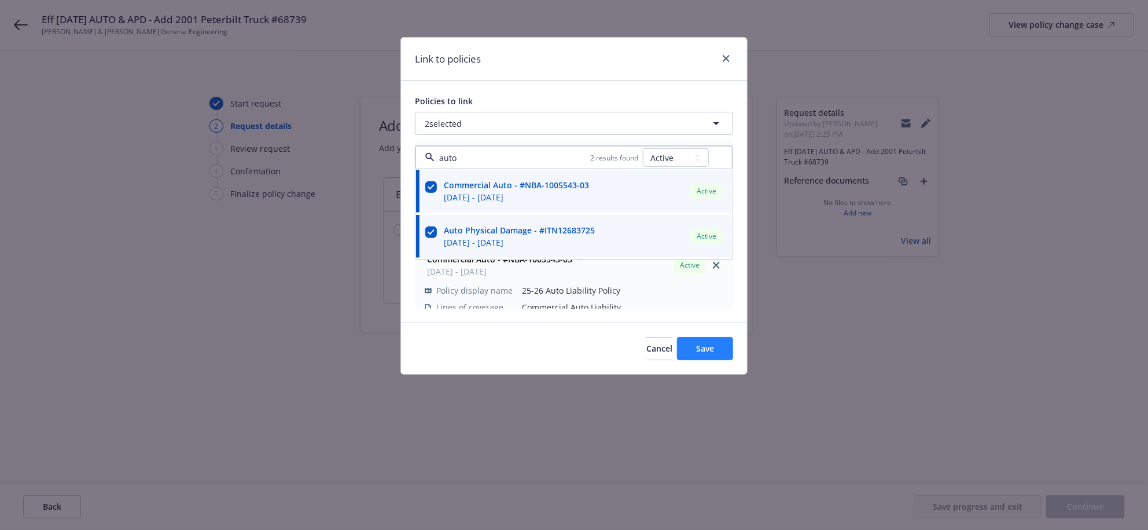
type input "auto"
click at [723, 360] on button "Save" at bounding box center [705, 348] width 56 height 23
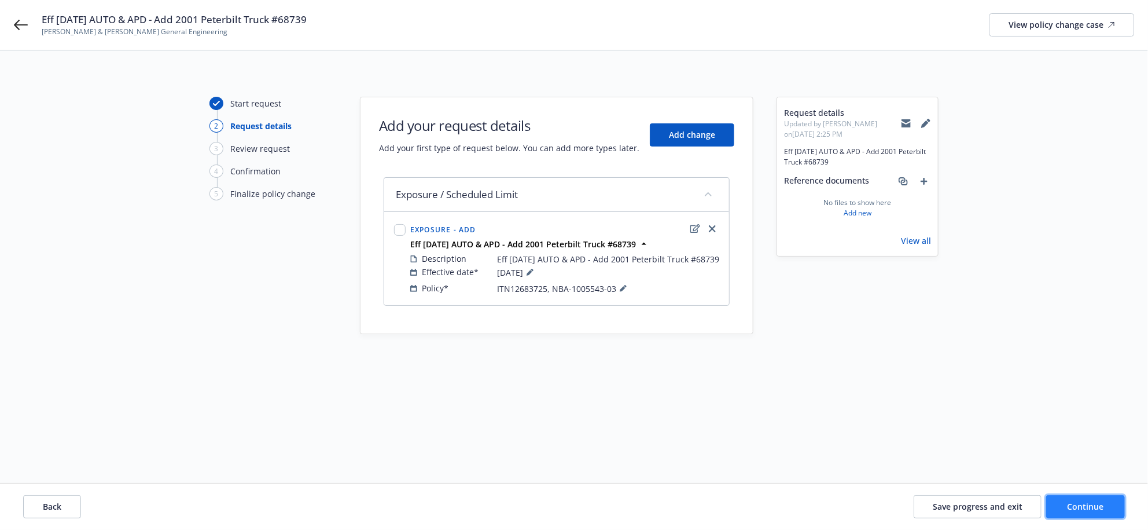
click at [1059, 499] on button "Continue" at bounding box center [1085, 506] width 79 height 23
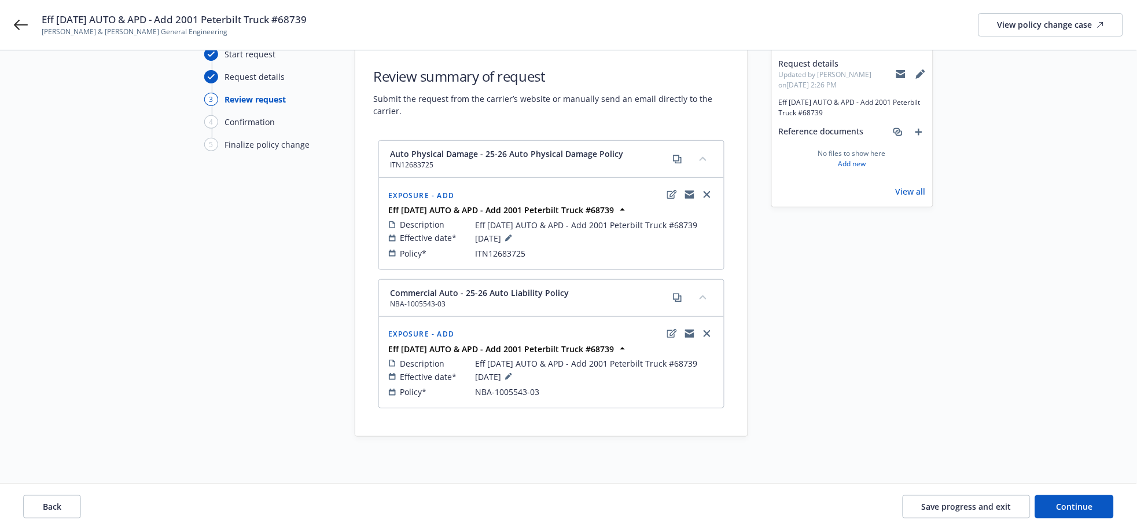
scroll to position [71, 0]
click at [966, 501] on span "Save progress and exit" at bounding box center [967, 506] width 90 height 11
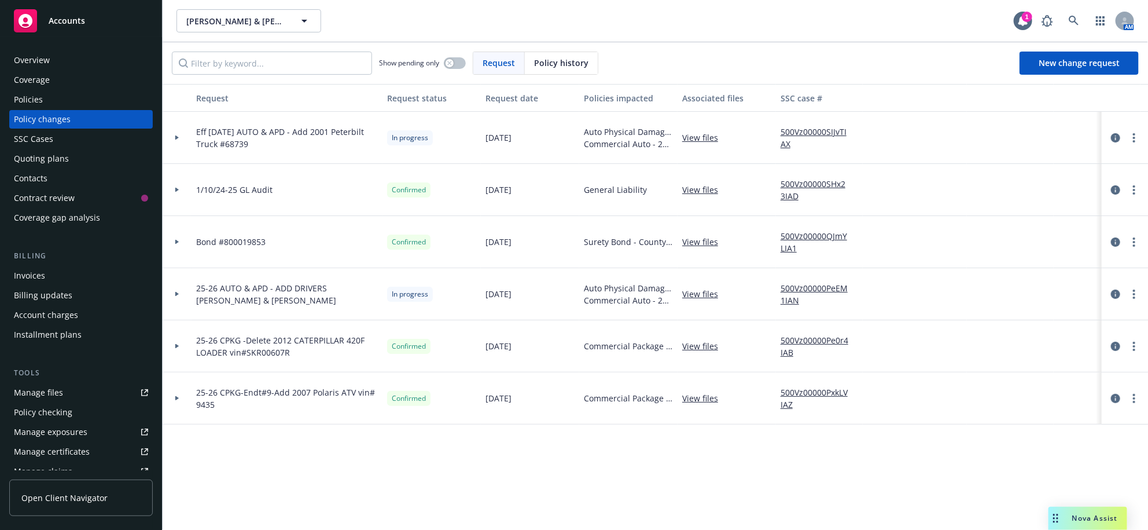
click at [174, 157] on div at bounding box center [177, 138] width 29 height 52
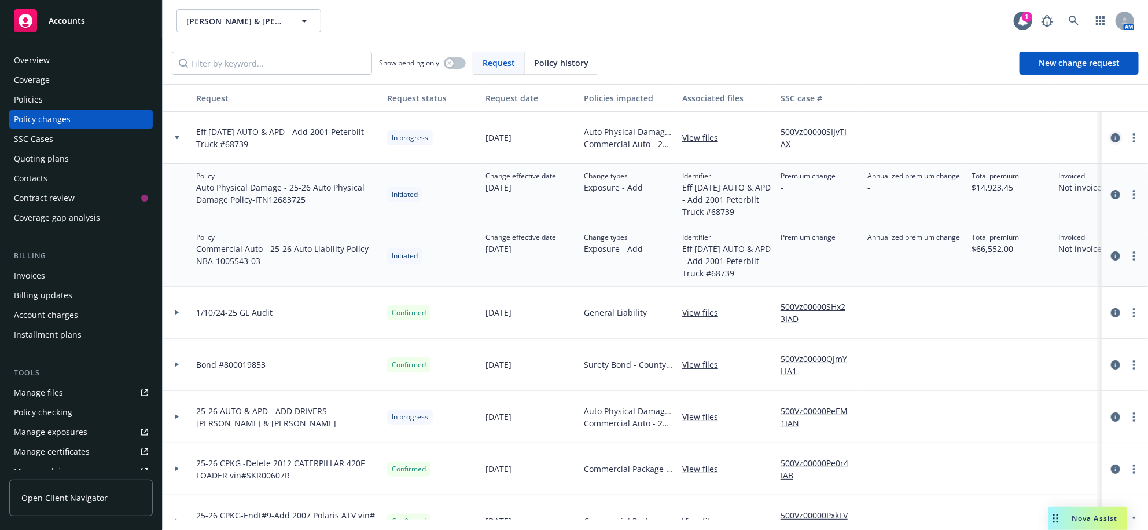
click at [1111, 142] on icon "circleInformation" at bounding box center [1115, 137] width 9 height 9
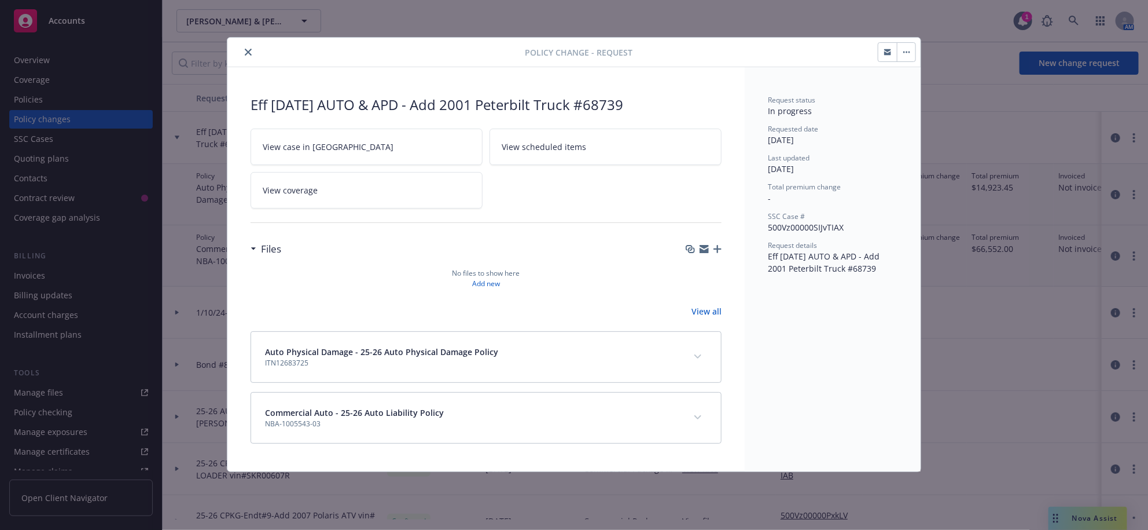
click at [715, 253] on icon "button" at bounding box center [718, 249] width 8 height 8
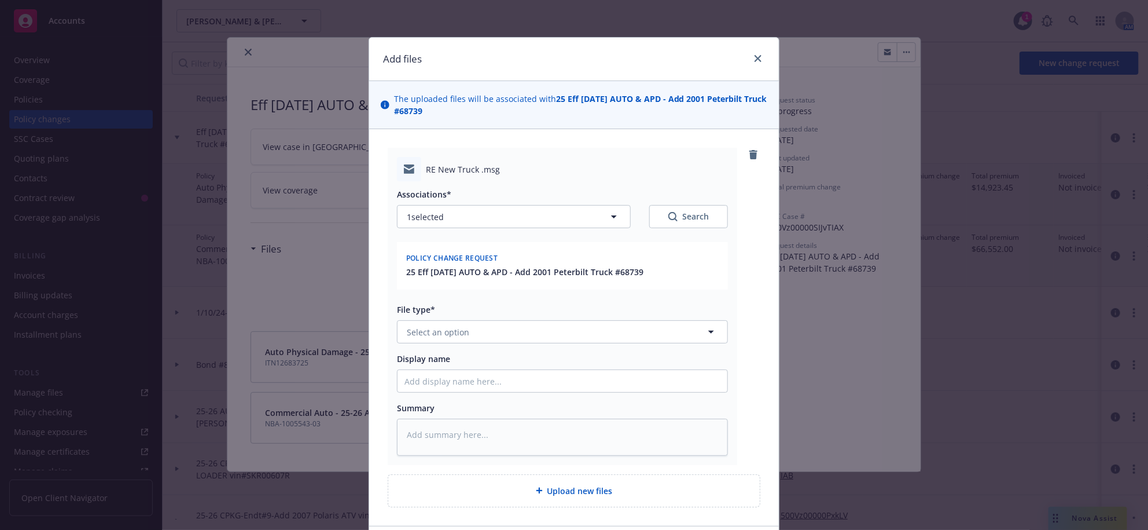
type textarea "x"
click at [450, 343] on button "Select an option" at bounding box center [562, 331] width 331 height 23
type input "change"
type textarea "x"
paste input "Eff 9/15/25 AUTO & APD - Add 2001 Peterbilt Truck #68739"
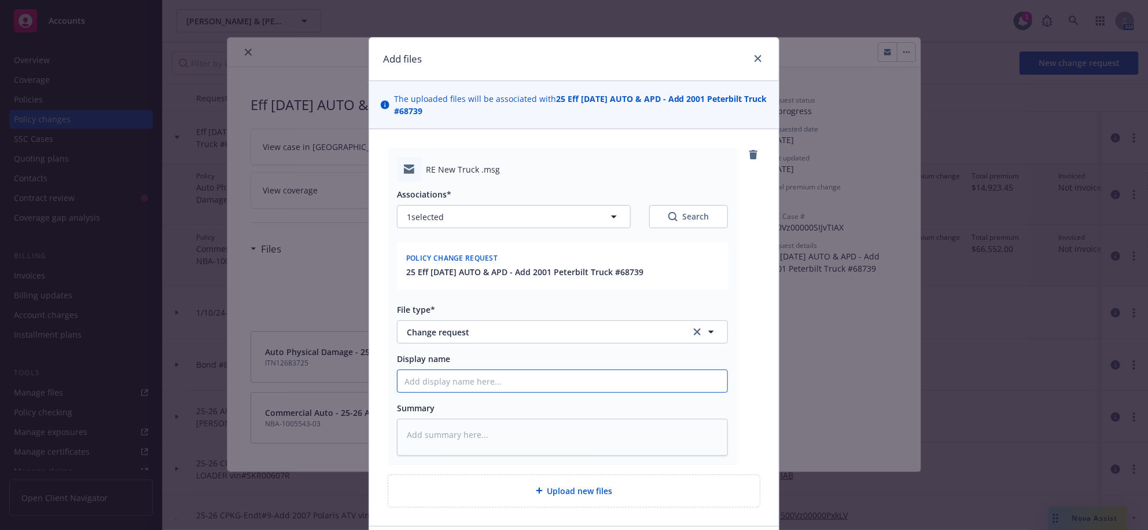
type textarea "x"
type input "Eff 9/15/25 AUTO & APD - Add 2001 Peterbilt Truck #68739"
type textarea "x"
type input "Eff 9/15/25 AUTO & APD - Add 2001 Peterbilt Truck #68739"
type textarea "x"
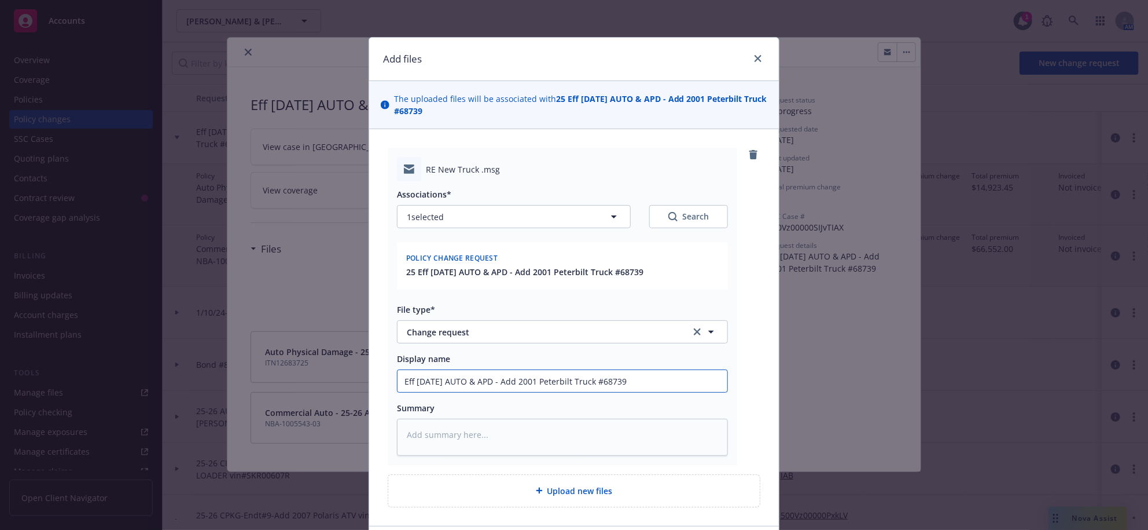
type input "Eff 9/15/25 AUTO & APD - Add 2001 Peterbilt Truck #68739"
type textarea "x"
type input "E"
type textarea "x"
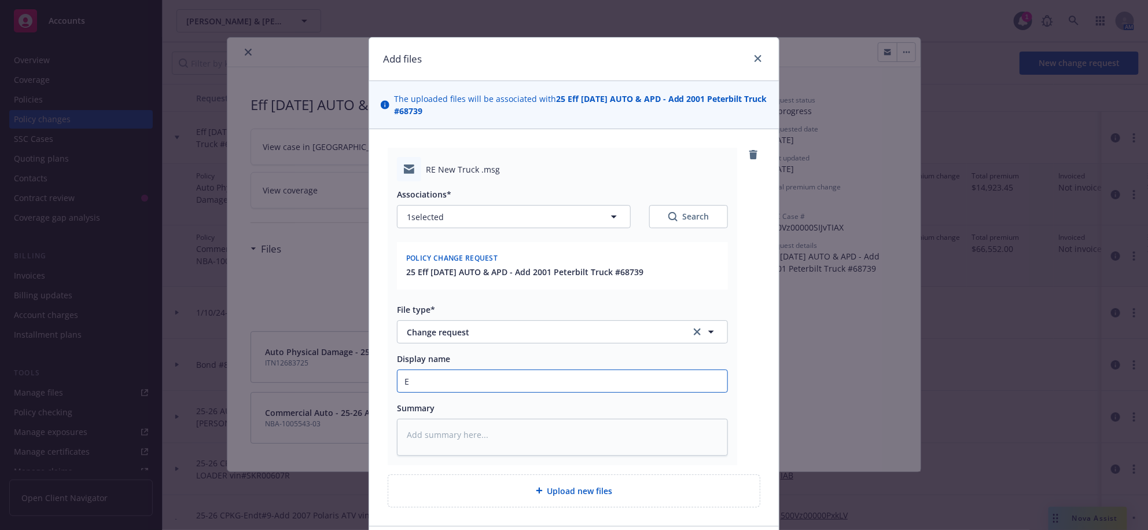
type input "EM"
type textarea "x"
type input "EMF"
type textarea "x"
type input "EMFI"
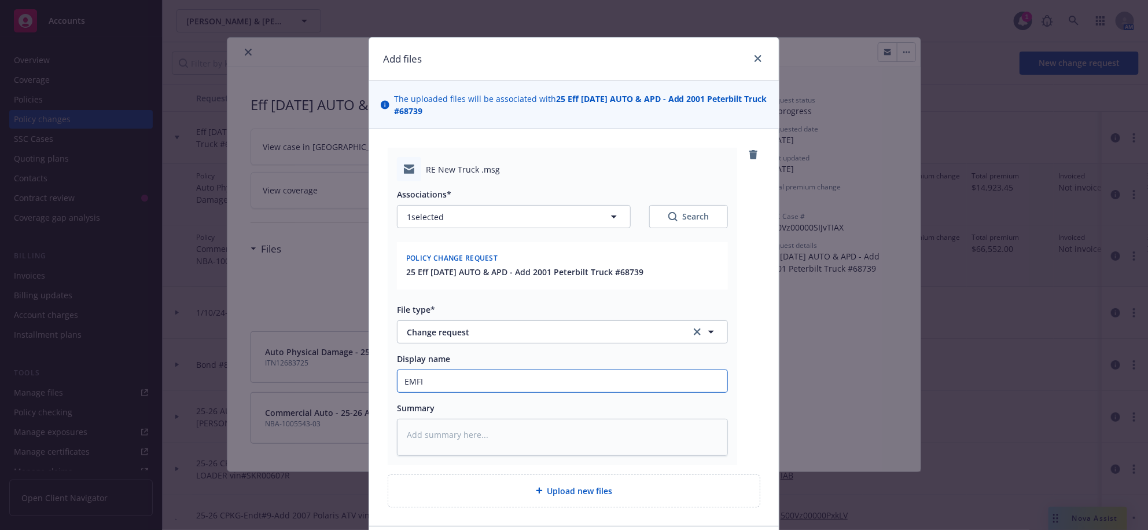
type textarea "x"
type input "EMFI"
type textarea "x"
type input "EMFI -"
type textarea "x"
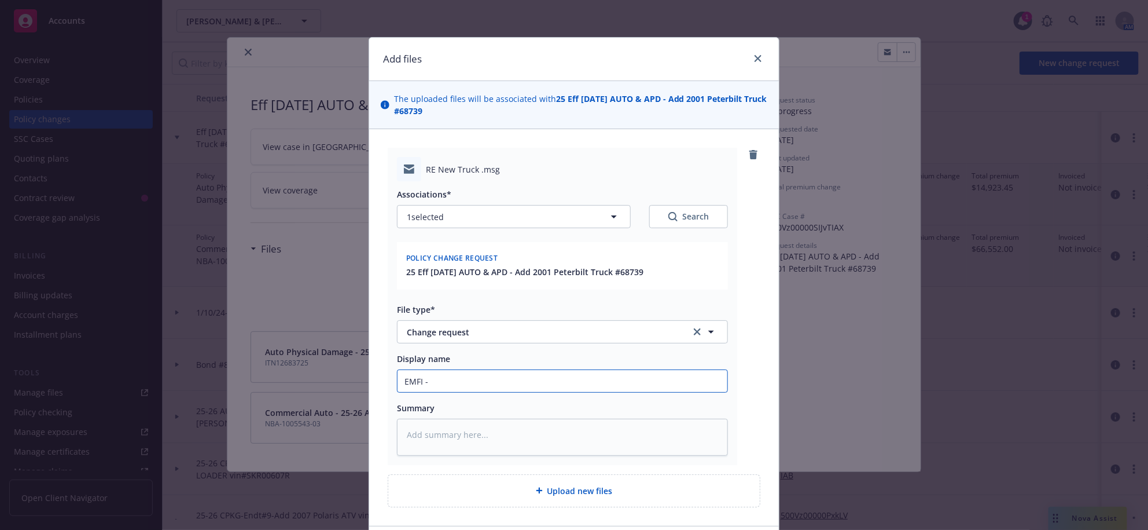
type input "EMFI -"
type textarea "x"
type input "EMFI - A"
type textarea "x"
type input "EMFI - Ad"
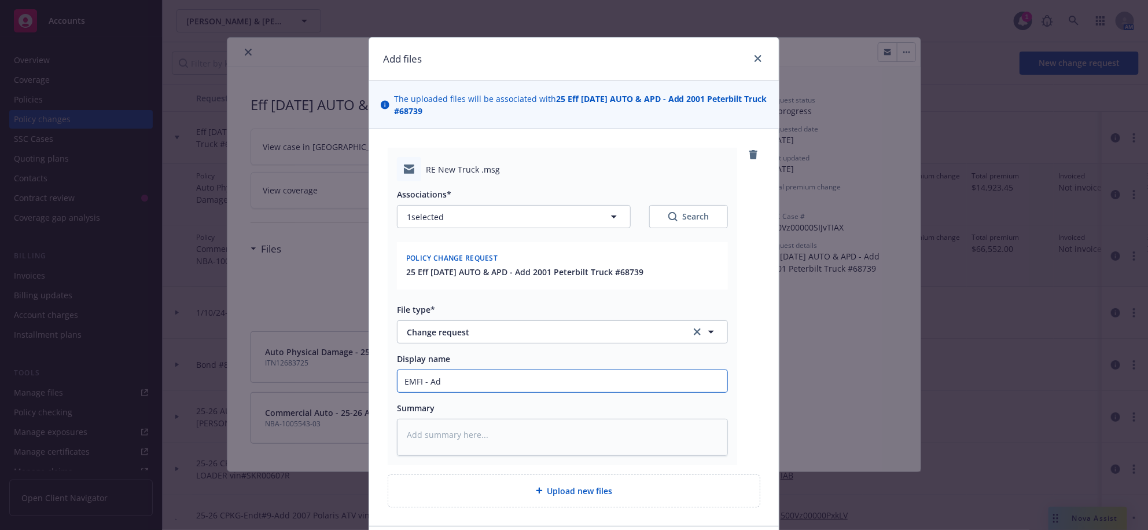
type textarea "x"
type input "EMFI - Add"
type textarea "x"
type input "EMFI - Add"
type textarea "x"
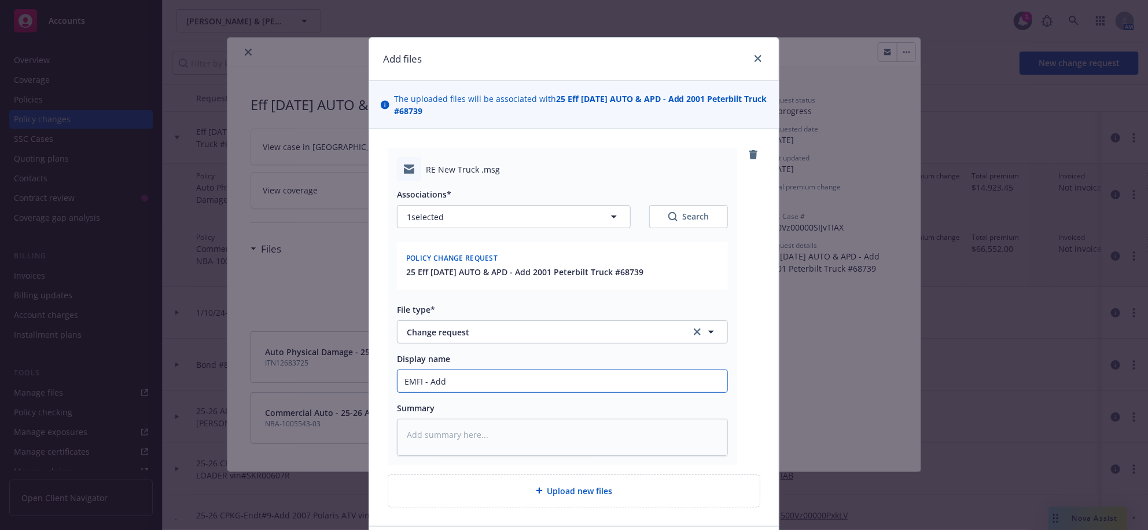
type input "EMFI - Add V"
type textarea "x"
type input "EMFI - Add Ve"
type textarea "x"
type input "EMFI - Add Veh"
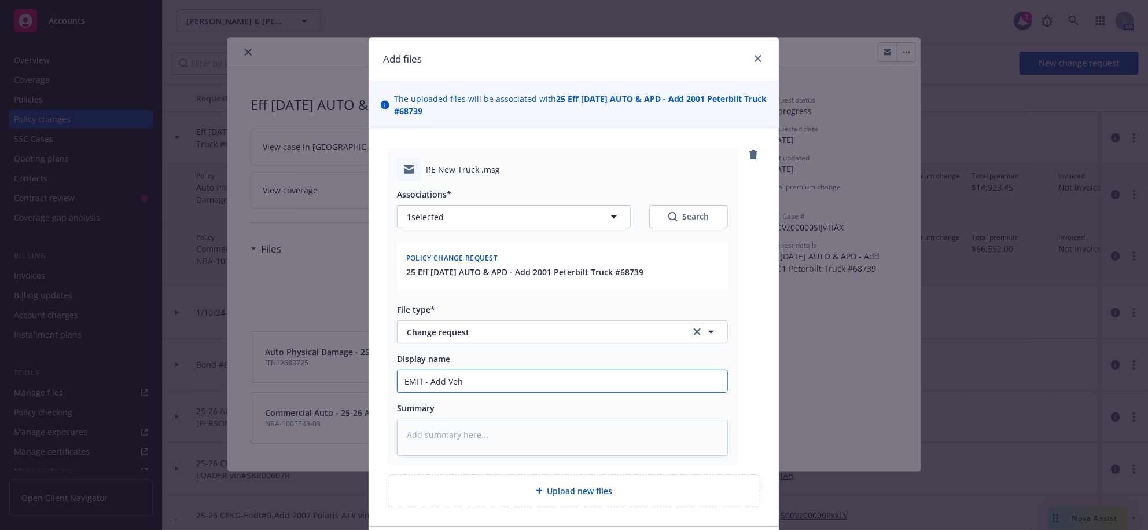
type textarea "x"
type input "EMFI - Add Vehic"
type textarea "x"
type input "EMFI - Add Vehicl"
type textarea "x"
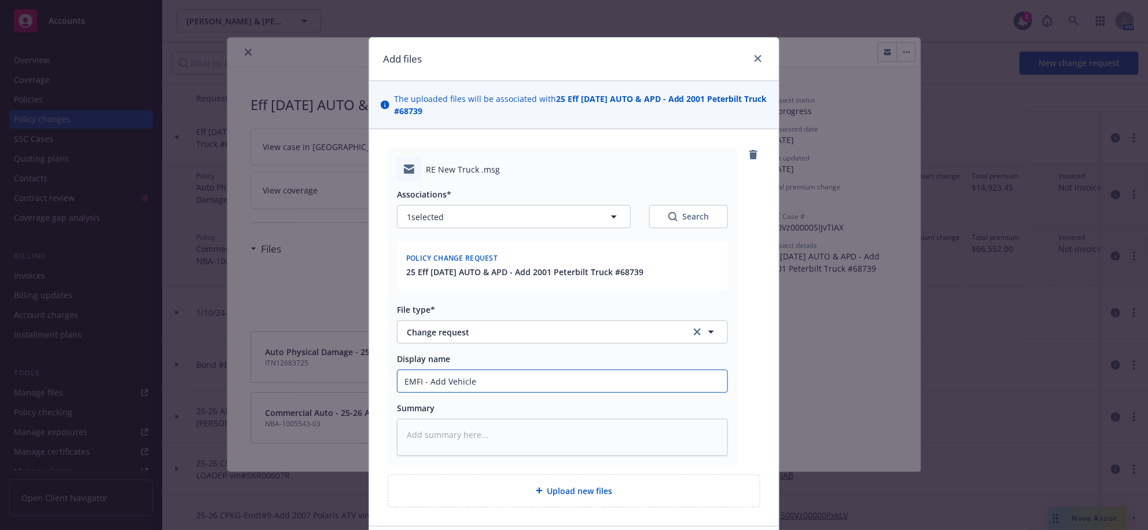
type input "EMFI - Add Vehicle"
paste textarea "Eff 9/15/25 AUTO & APD - Add 2001 Peterbilt Truck #68739"
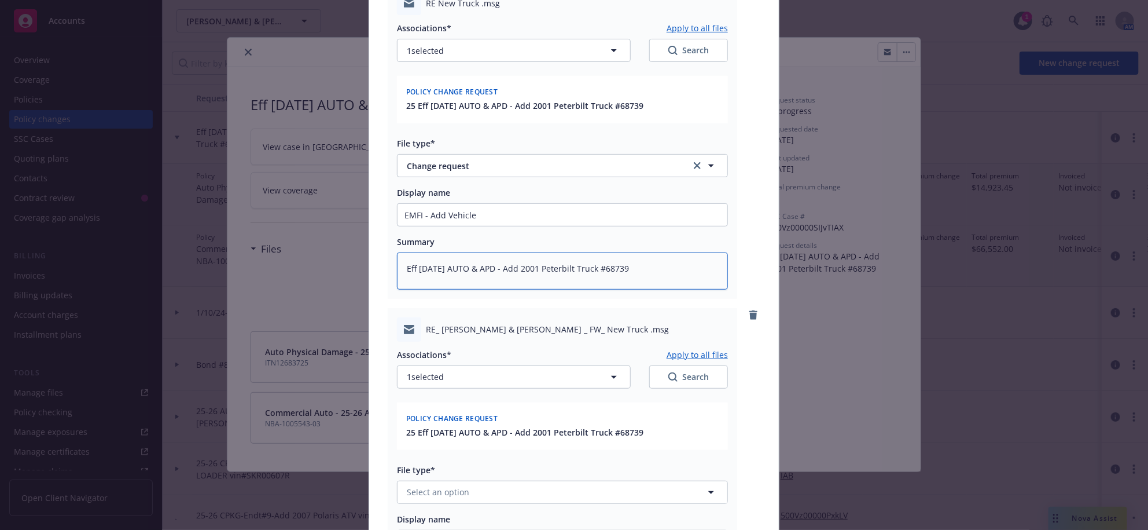
scroll to position [539, 0]
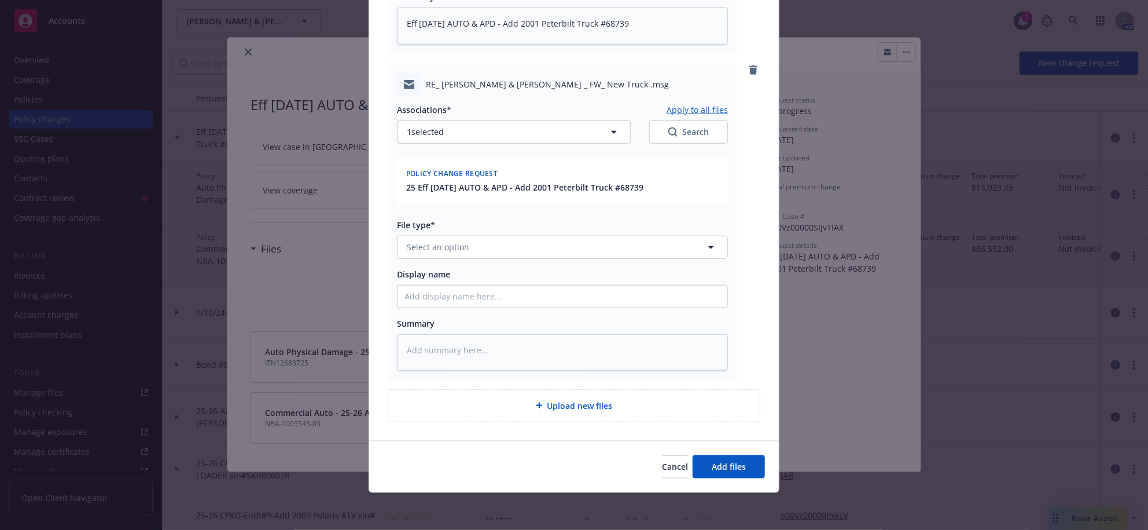
click at [526, 227] on div "Associations* Apply to all files 1 selected Search Policy change request 25 Eff…" at bounding box center [562, 234] width 331 height 274
click at [527, 236] on button "Select an option" at bounding box center [562, 247] width 331 height 23
paste textarea "Eff 9/15/25 AUTO & APD - Add 2001 Peterbilt Truck #68739"
click at [725, 462] on span "Add files" at bounding box center [729, 466] width 34 height 11
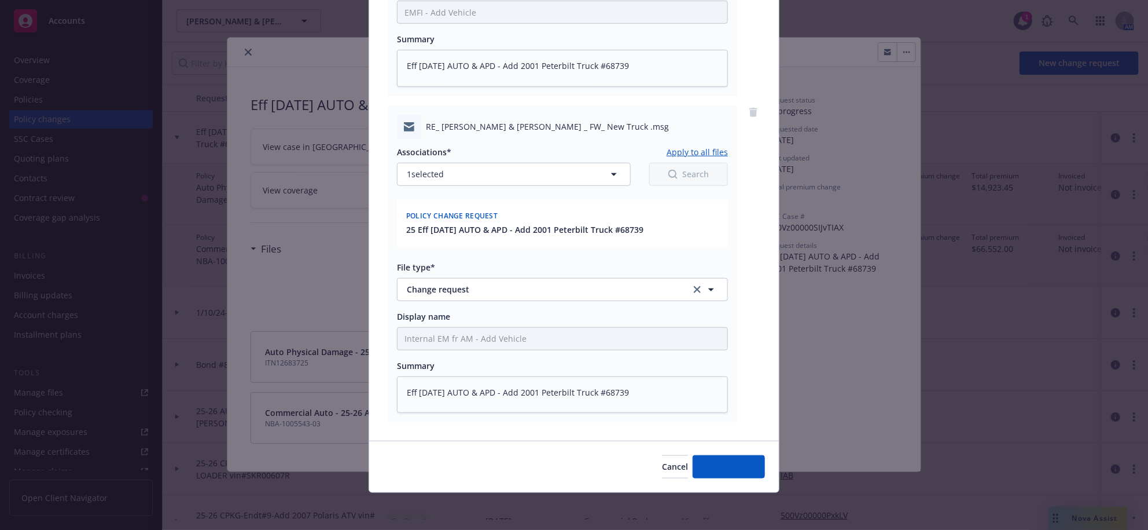
scroll to position [491, 0]
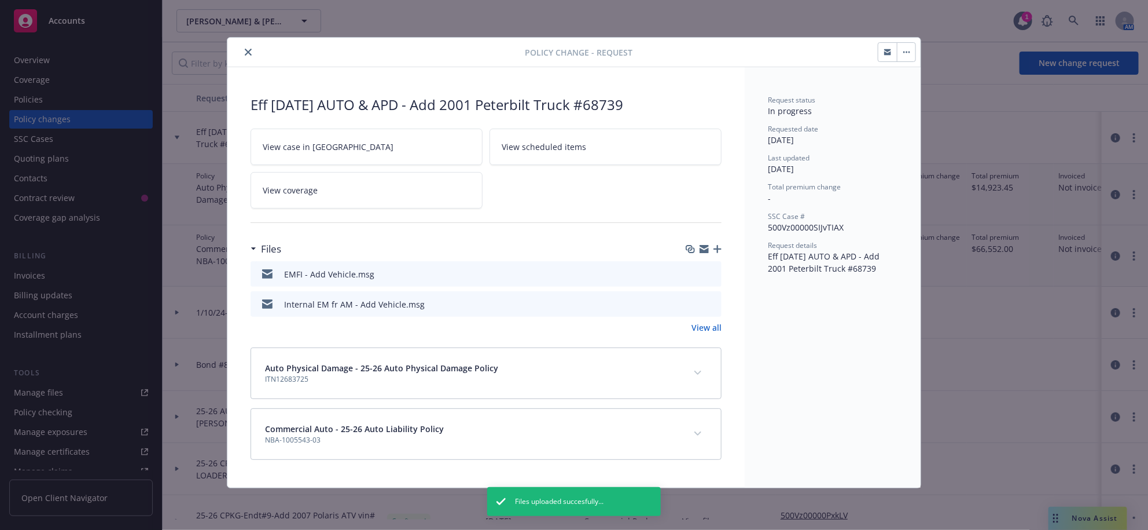
drag, startPoint x: 249, startPoint y: 53, endPoint x: 245, endPoint y: 59, distance: 6.7
click at [249, 53] on icon "close" at bounding box center [248, 52] width 7 height 7
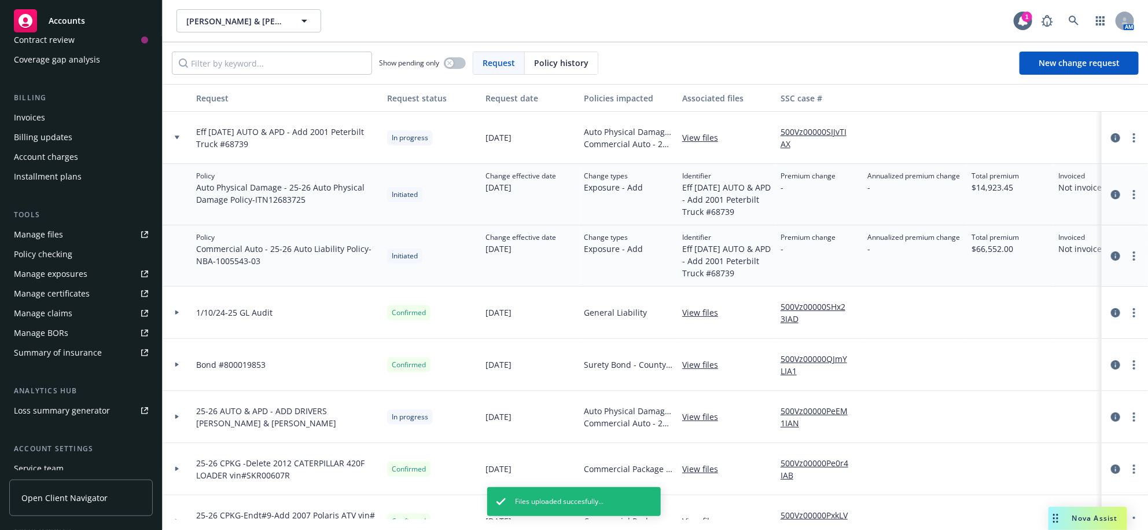
scroll to position [289, 0]
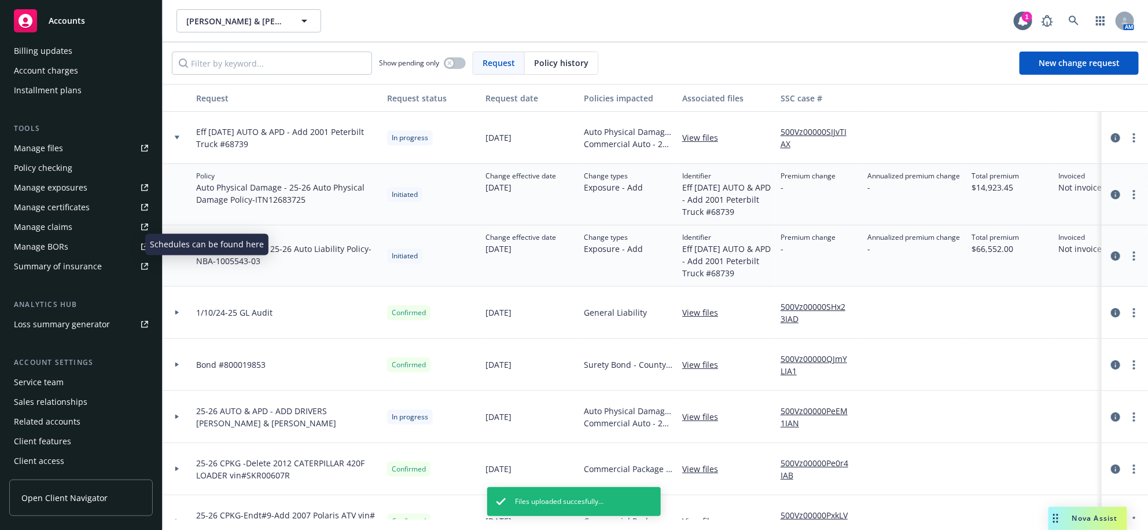
click at [60, 197] on div "Manage exposures" at bounding box center [51, 187] width 74 height 19
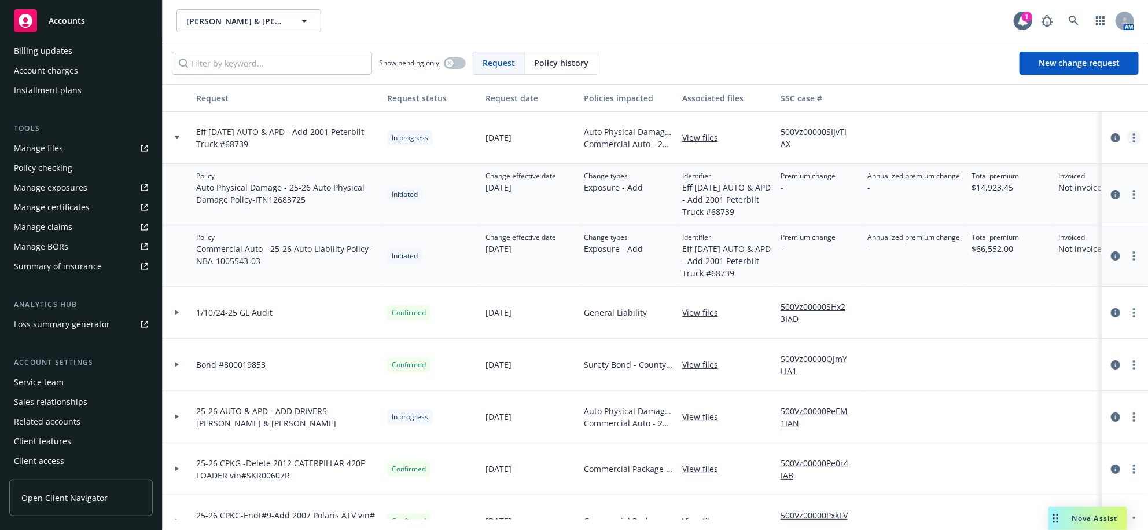
click at [1127, 145] on link "more" at bounding box center [1134, 138] width 14 height 14
click at [1111, 142] on icon "circleInformation" at bounding box center [1115, 137] width 9 height 9
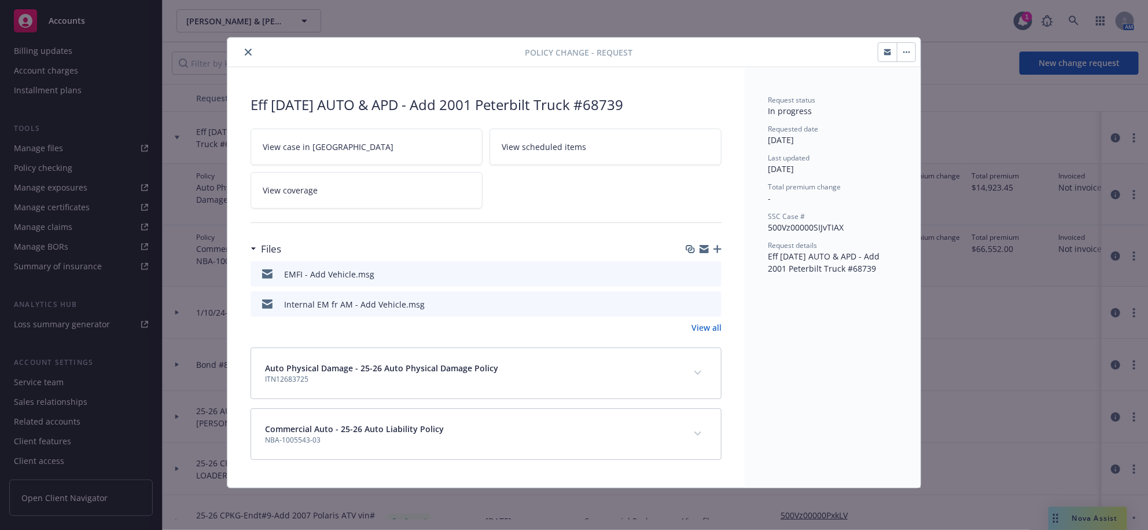
scroll to position [15, 0]
click at [714, 252] on icon "button" at bounding box center [718, 249] width 8 height 8
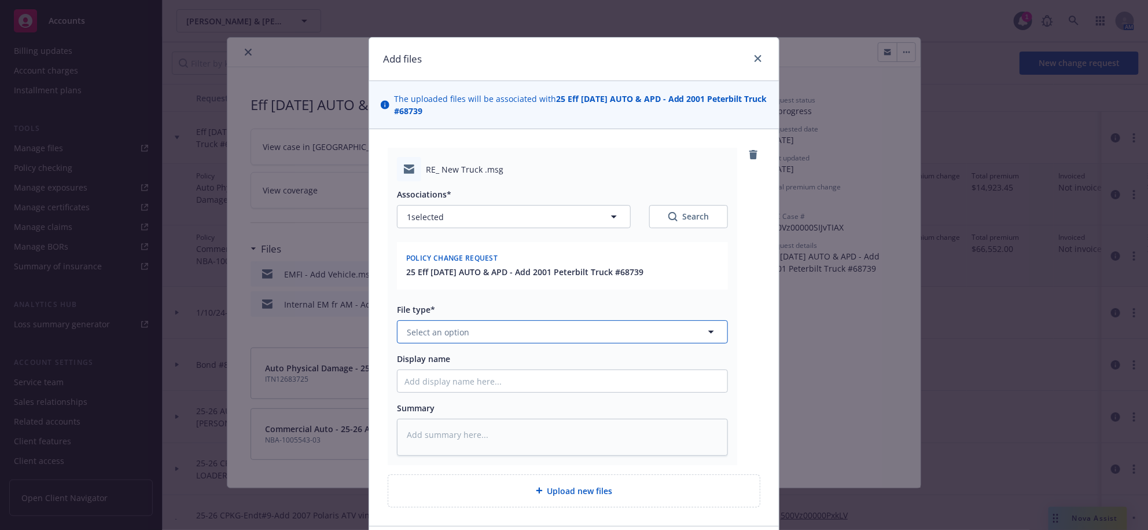
click at [493, 343] on button "Select an option" at bounding box center [562, 331] width 331 height 23
drag, startPoint x: 563, startPoint y: 111, endPoint x: 568, endPoint y: 125, distance: 14.8
click at [568, 117] on span "The uploaded files will be associated with 25 Eff 9/15/25 AUTO & APD - Add 2001…" at bounding box center [580, 105] width 373 height 24
copy strong "Eff 9/15/25 AUTO & APD - Add 2001 Peterbilt Truck #68739"
click at [545, 455] on textarea at bounding box center [562, 436] width 331 height 36
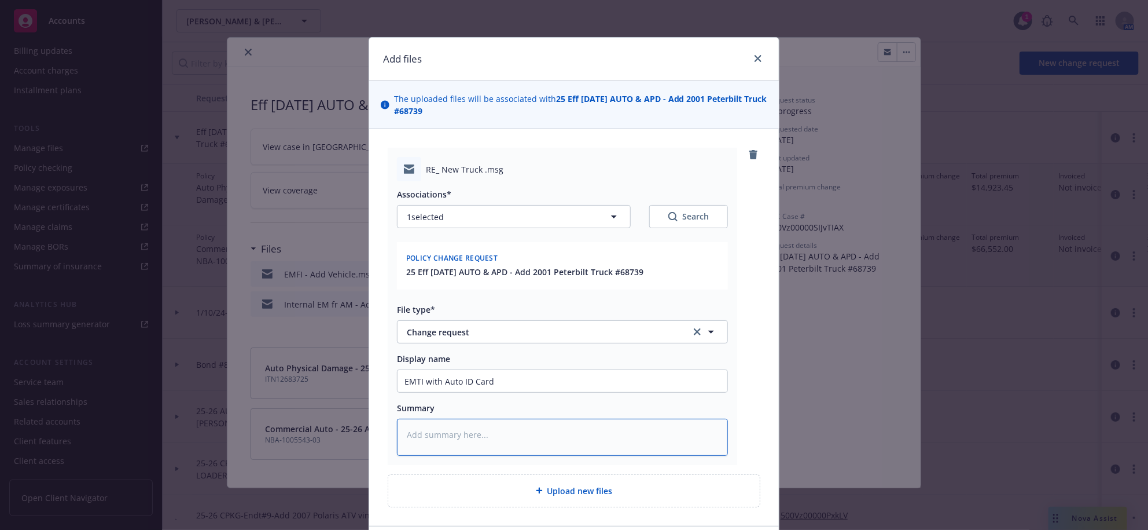
paste textarea "Eff 9/15/25 AUTO & APD - Add 2001 Peterbilt Truck #68739"
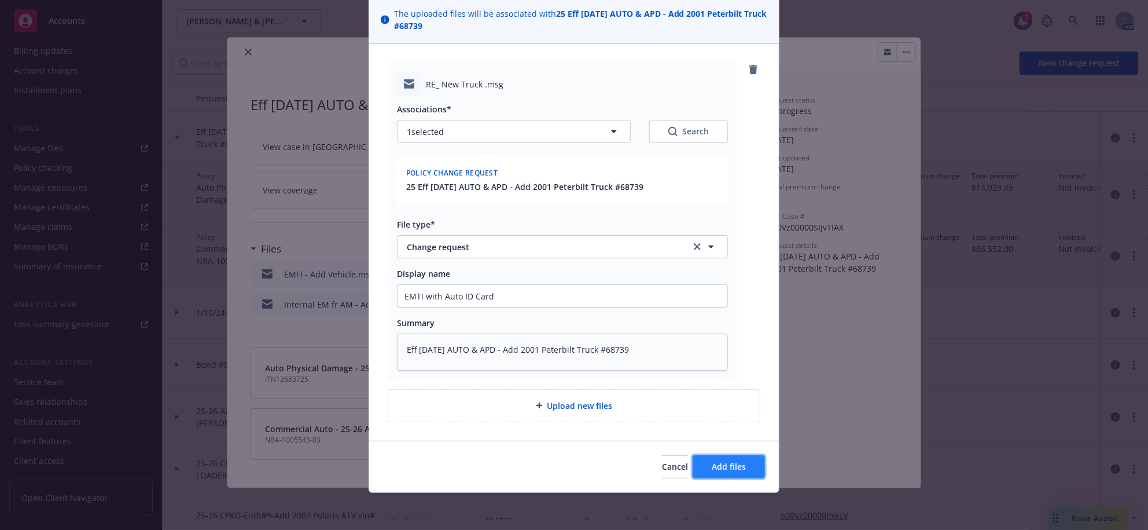
click at [732, 468] on button "Add files" at bounding box center [729, 466] width 72 height 23
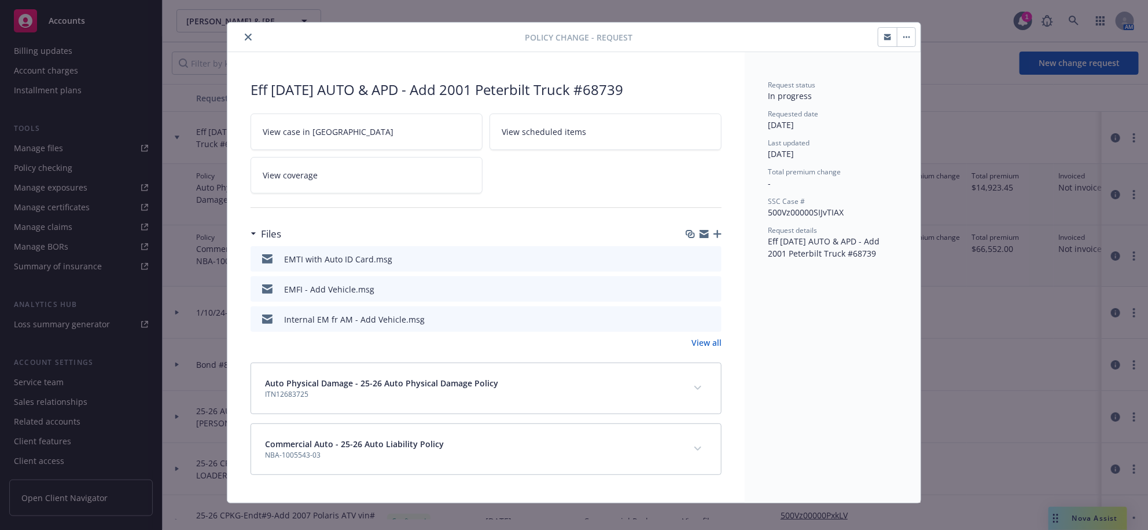
drag, startPoint x: 248, startPoint y: 36, endPoint x: 244, endPoint y: 42, distance: 7.4
click at [247, 39] on icon "close" at bounding box center [248, 37] width 7 height 7
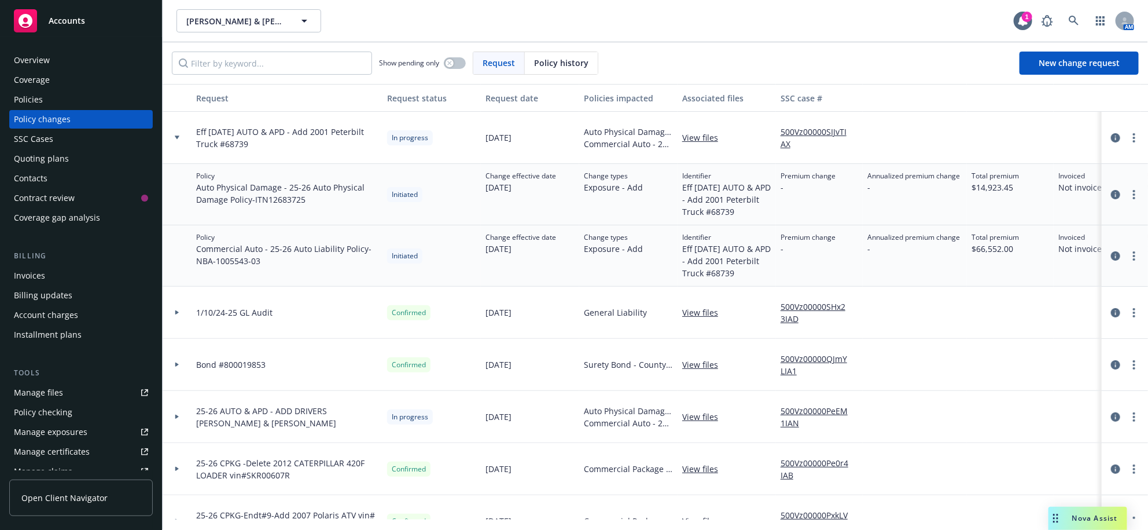
click at [65, 109] on div "Policies" at bounding box center [81, 99] width 134 height 19
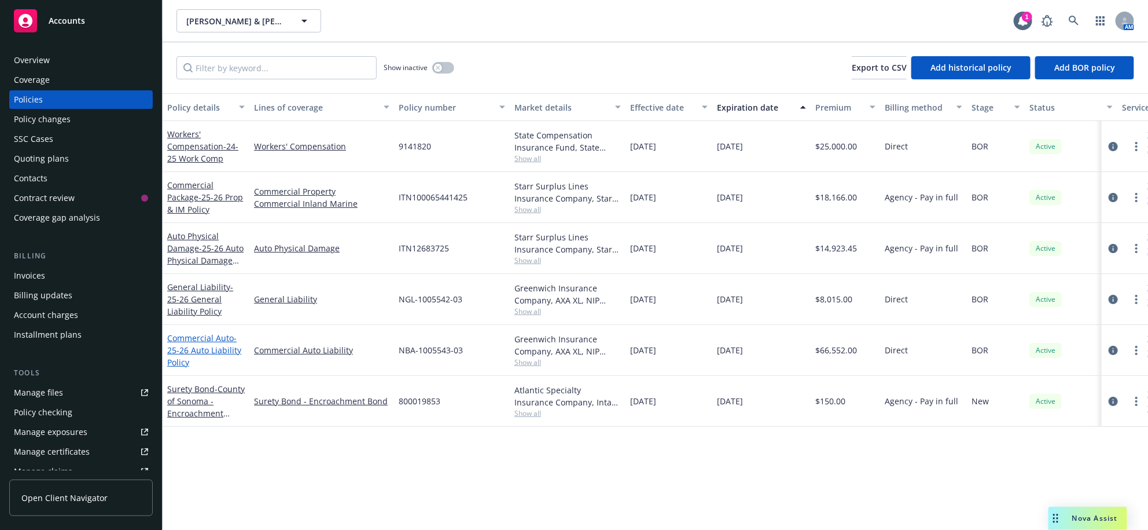
click at [212, 368] on span "- 25-26 Auto Liability Policy" at bounding box center [204, 349] width 74 height 35
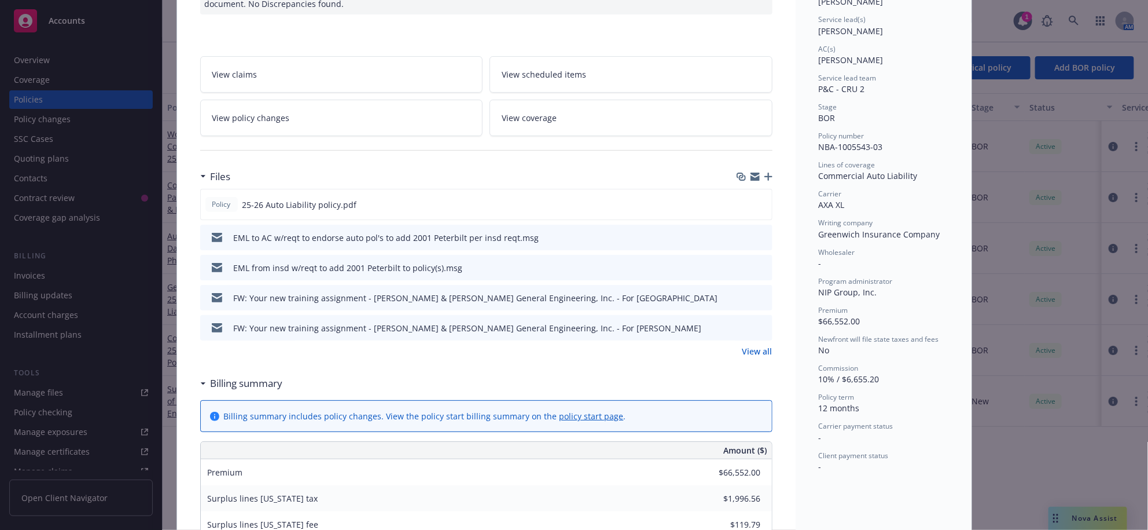
scroll to position [227, 0]
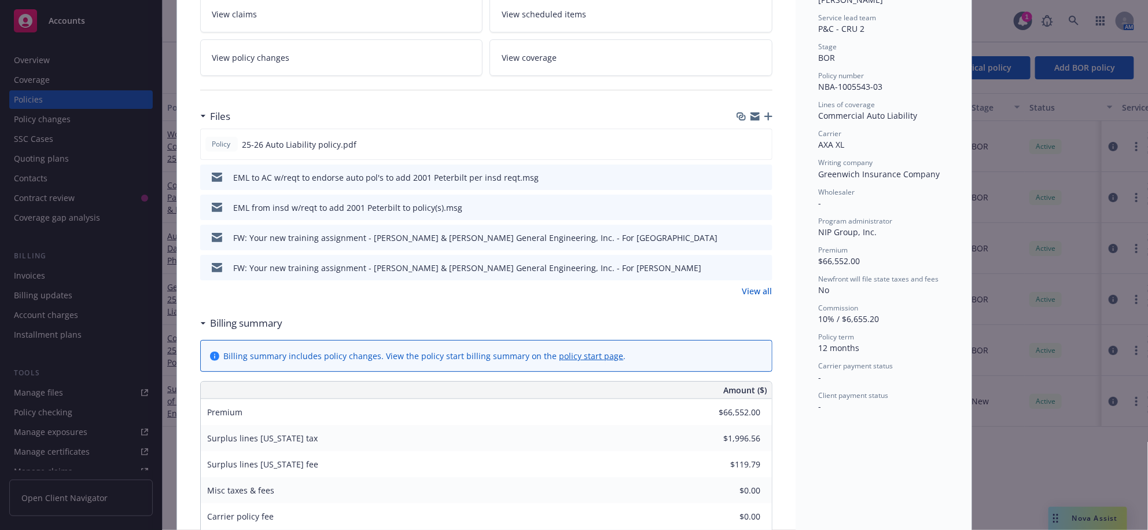
click at [617, 335] on div "Billing summary" at bounding box center [486, 323] width 572 height 24
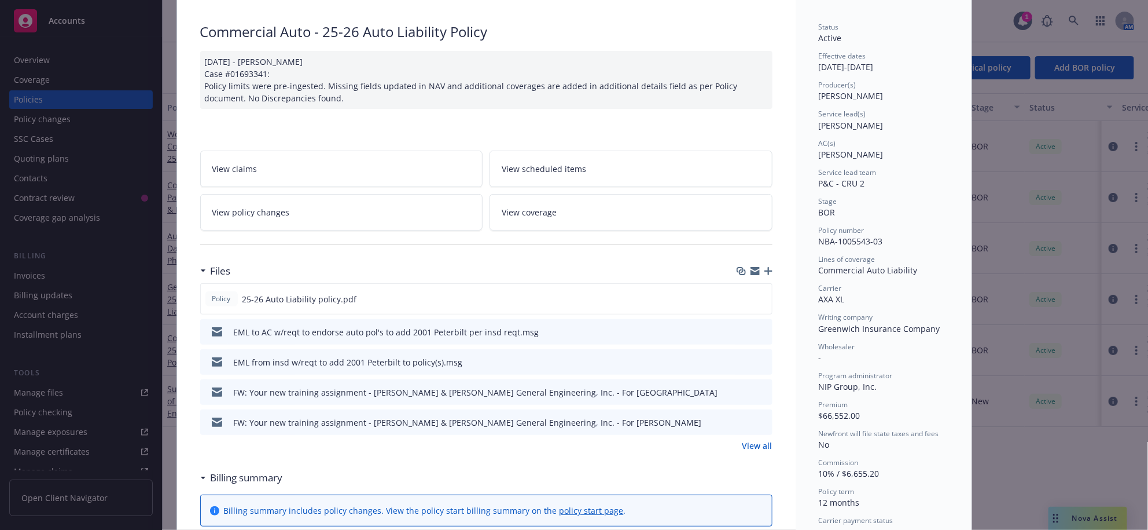
scroll to position [0, 0]
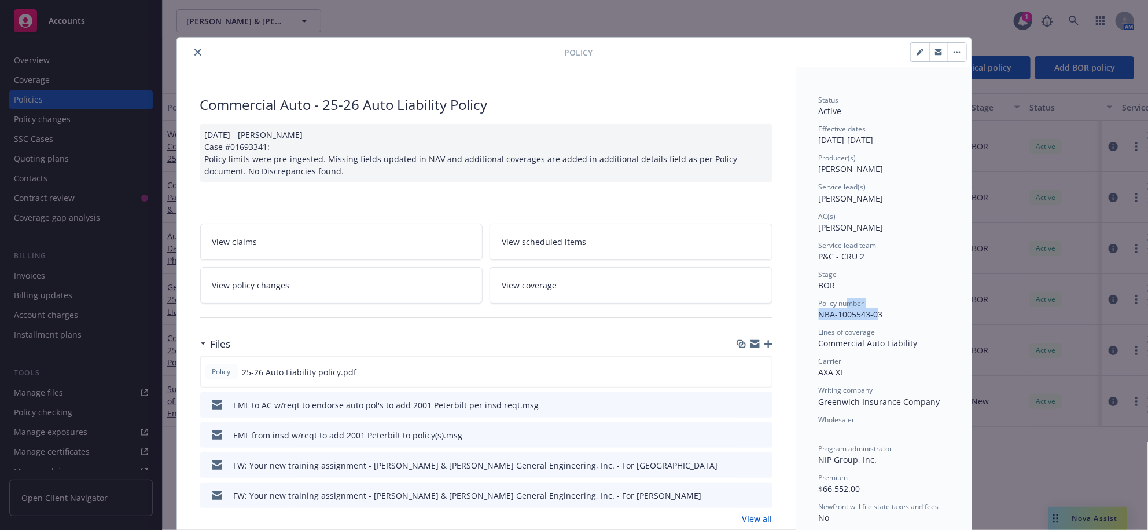
drag, startPoint x: 880, startPoint y: 340, endPoint x: 848, endPoint y: 328, distance: 34.3
click at [848, 320] on div "Policy number NBA-1005543-03" at bounding box center [884, 309] width 130 height 22
click at [881, 319] on span "NBA-1005543-03" at bounding box center [851, 313] width 64 height 11
drag, startPoint x: 883, startPoint y: 339, endPoint x: 813, endPoint y: 341, distance: 70.1
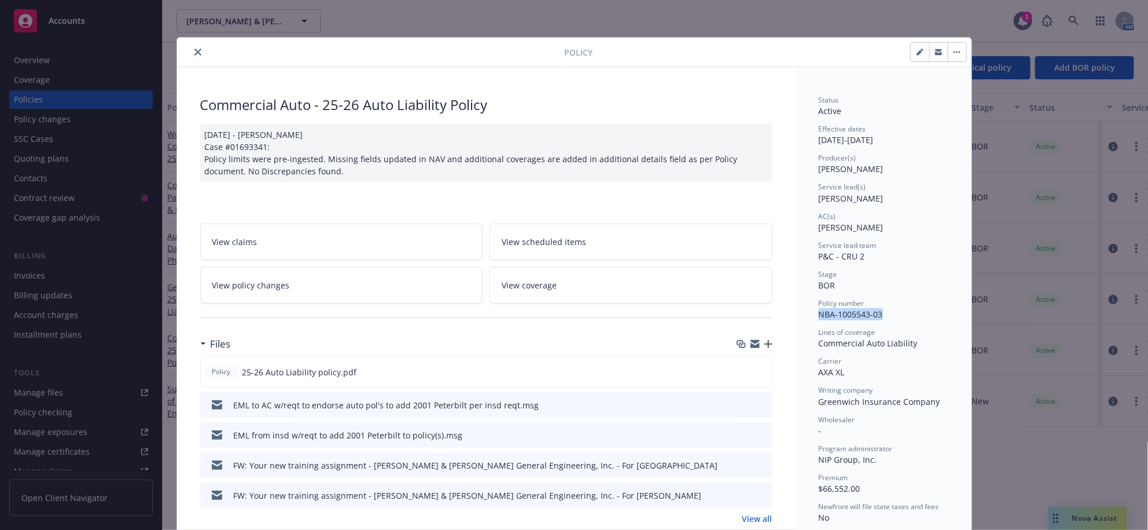
copy span "NBA-1005543-03"
click at [199, 54] on icon "close" at bounding box center [197, 52] width 7 height 7
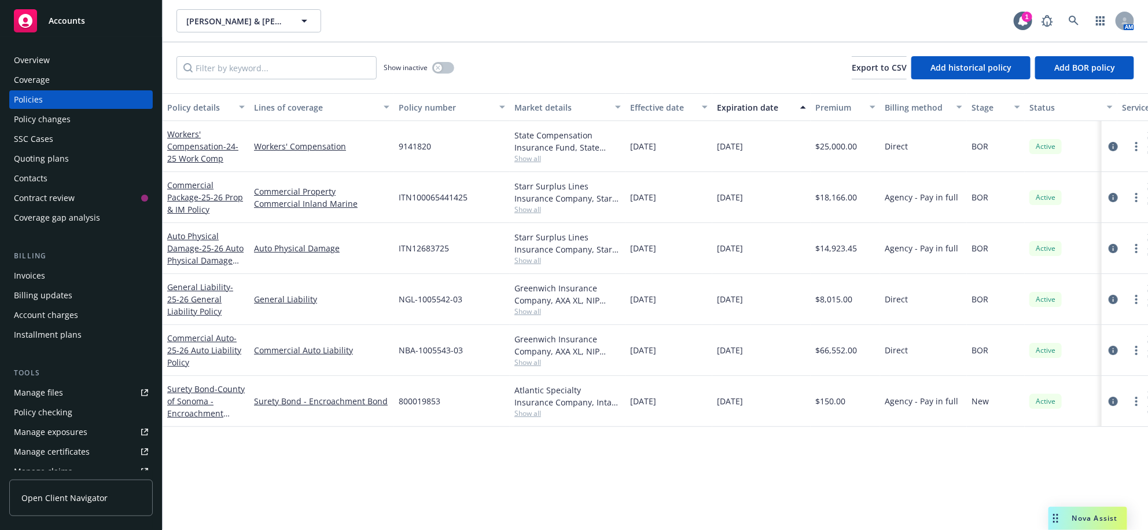
click at [63, 128] on div "Policy changes" at bounding box center [42, 119] width 57 height 19
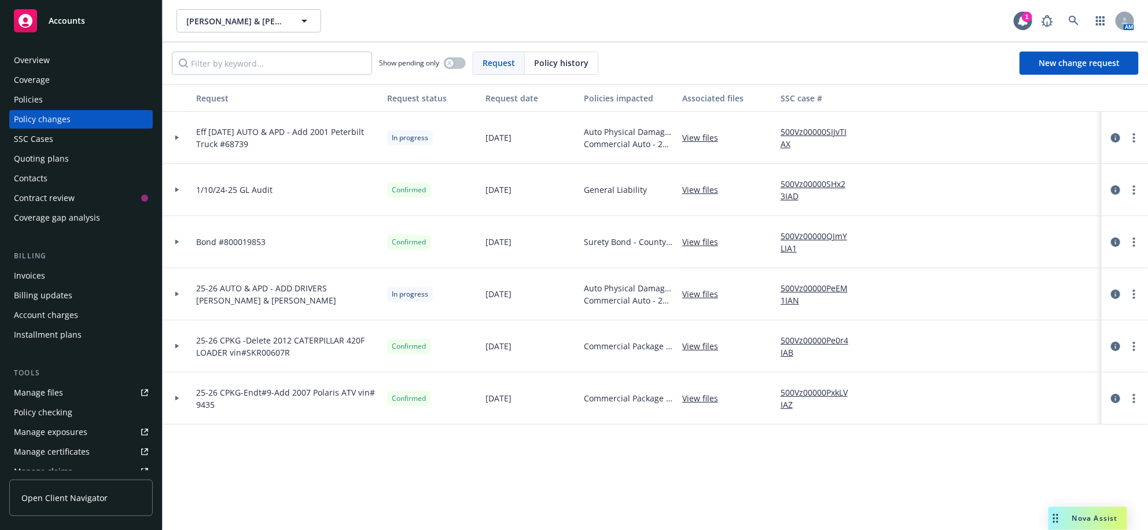
click at [178, 157] on div at bounding box center [177, 138] width 29 height 52
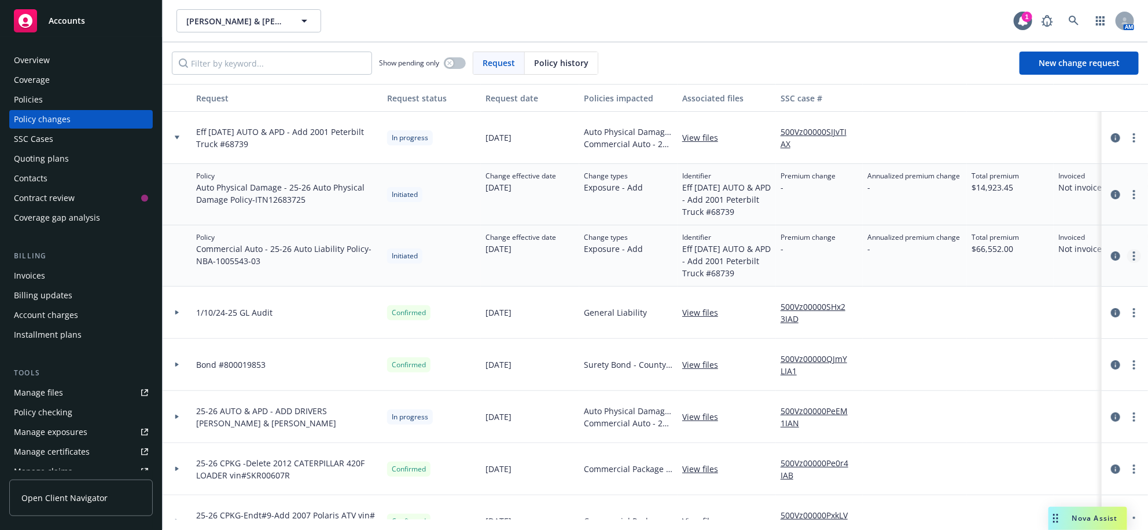
click at [1127, 263] on link "more" at bounding box center [1134, 256] width 14 height 14
click at [945, 305] on link "Copy logging email" at bounding box center [1031, 302] width 199 height 23
drag, startPoint x: 248, startPoint y: 164, endPoint x: 221, endPoint y: 162, distance: 27.8
click at [221, 150] on span "Eff 9/15/25 AUTO & APD - Add 2001 Peterbilt Truck #68739" at bounding box center [287, 138] width 182 height 24
copy span "#68739"
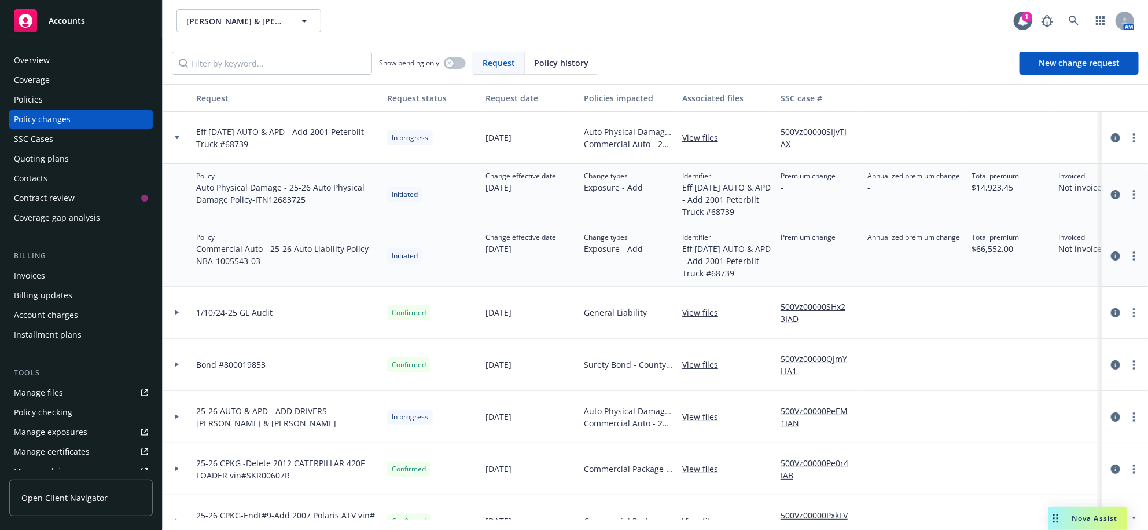
click at [38, 109] on div "Policies" at bounding box center [28, 99] width 29 height 19
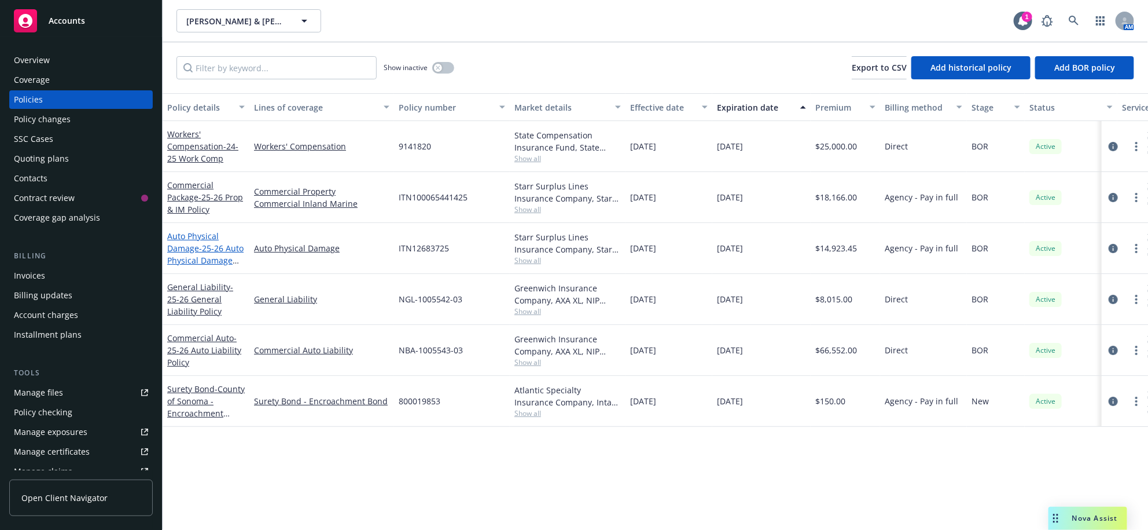
click at [184, 277] on link "Auto Physical Damage - 25-26 Auto Physical Damage Policy" at bounding box center [205, 253] width 76 height 47
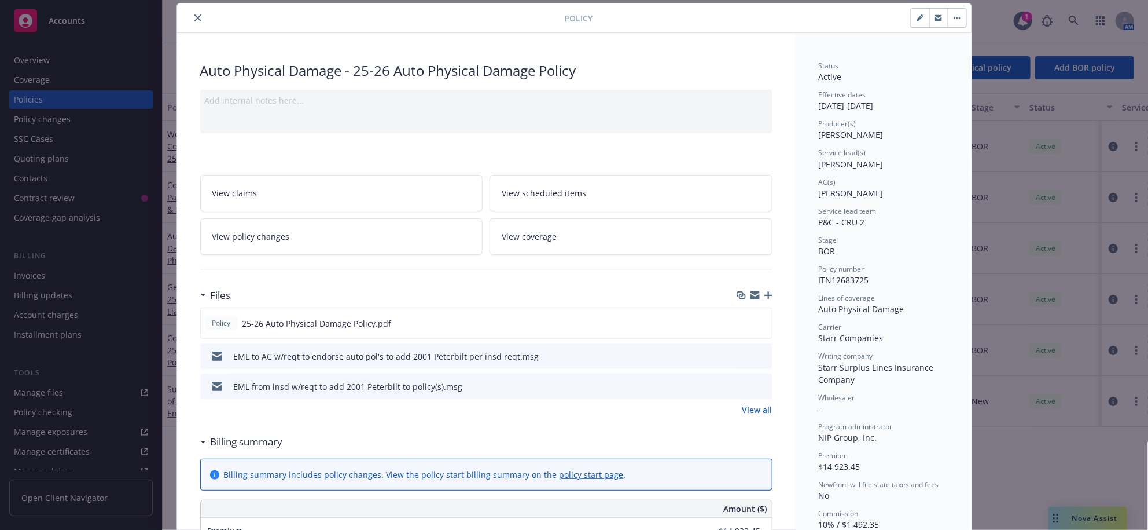
scroll to position [131, 0]
